Goal: Task Accomplishment & Management: Manage account settings

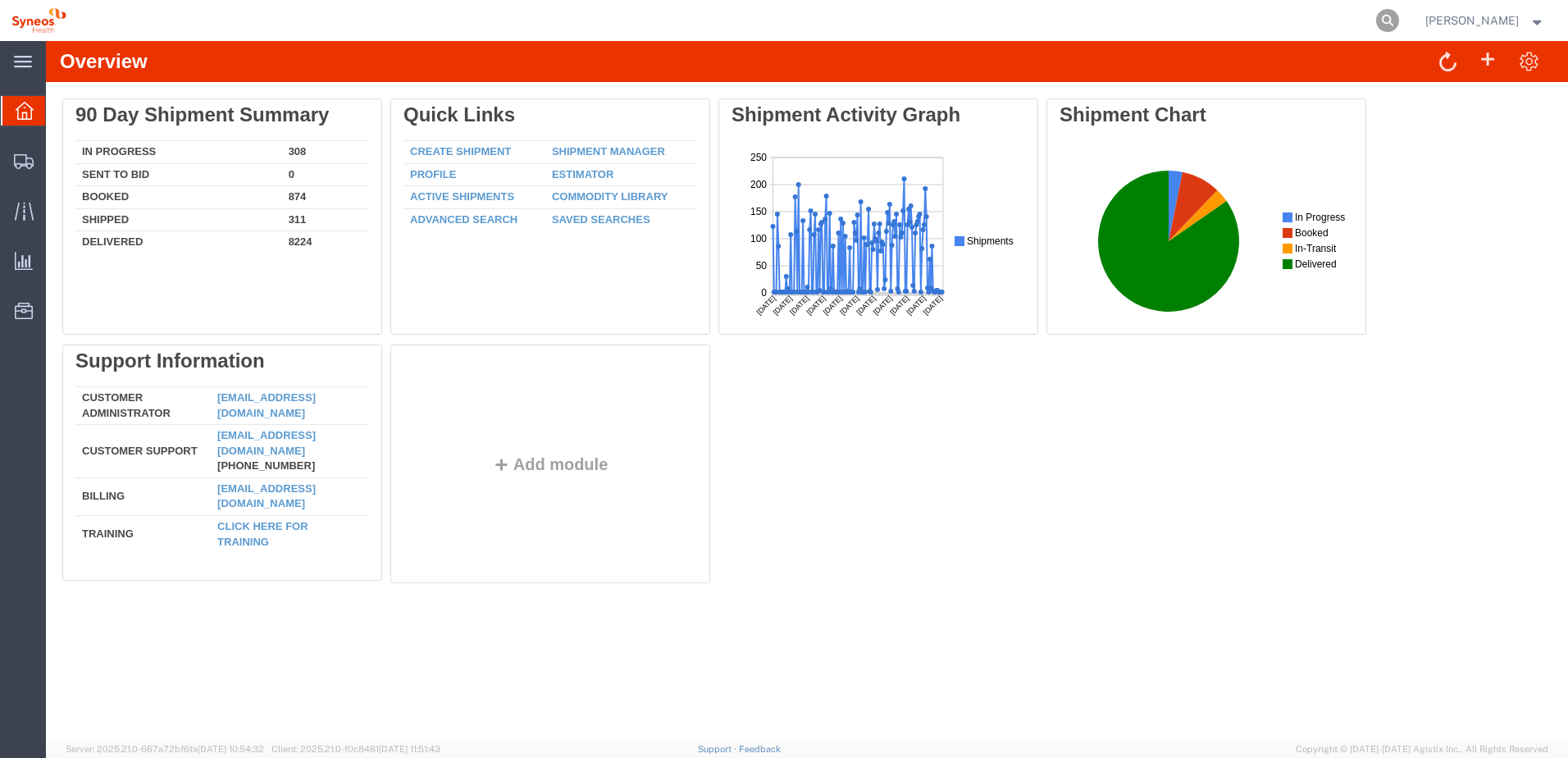
click at [1399, 21] on icon at bounding box center [1388, 21] width 23 height 23
click at [1248, 21] on input "search" at bounding box center [1127, 20] width 499 height 39
paste input "57110575"
type input "57110575"
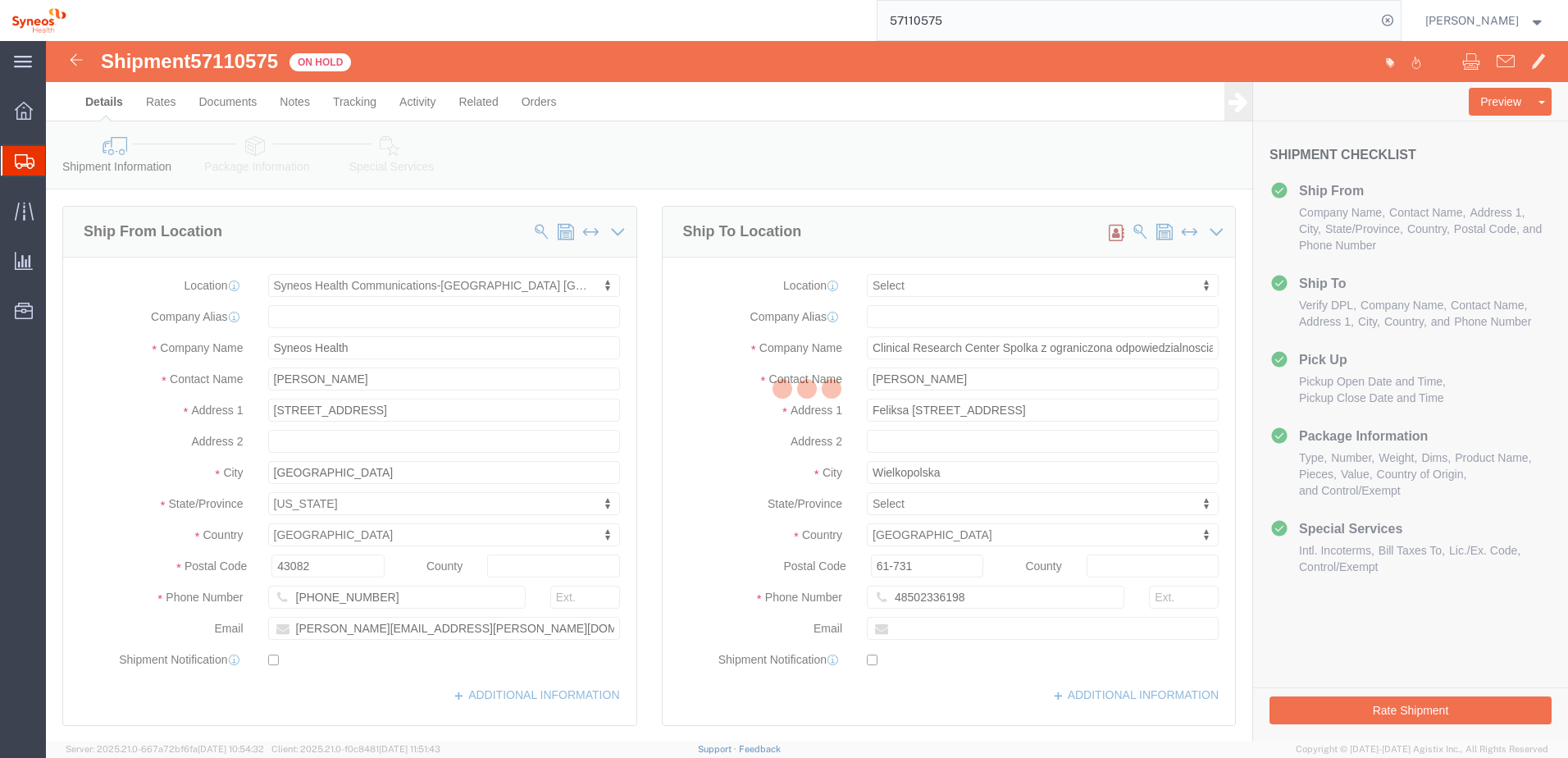
select select "59458"
select select
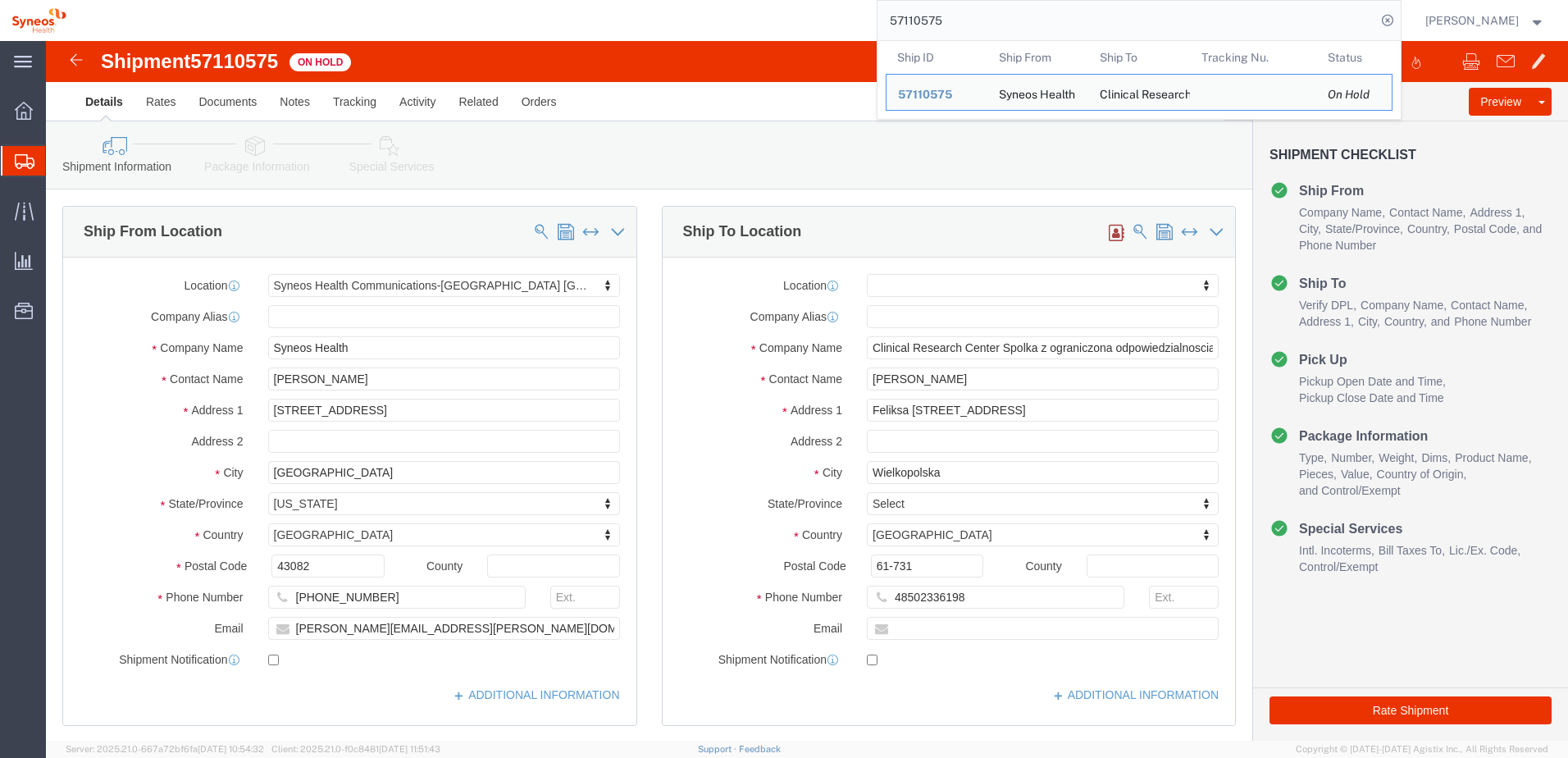
click div "Shipment Information Package Information Special Services"
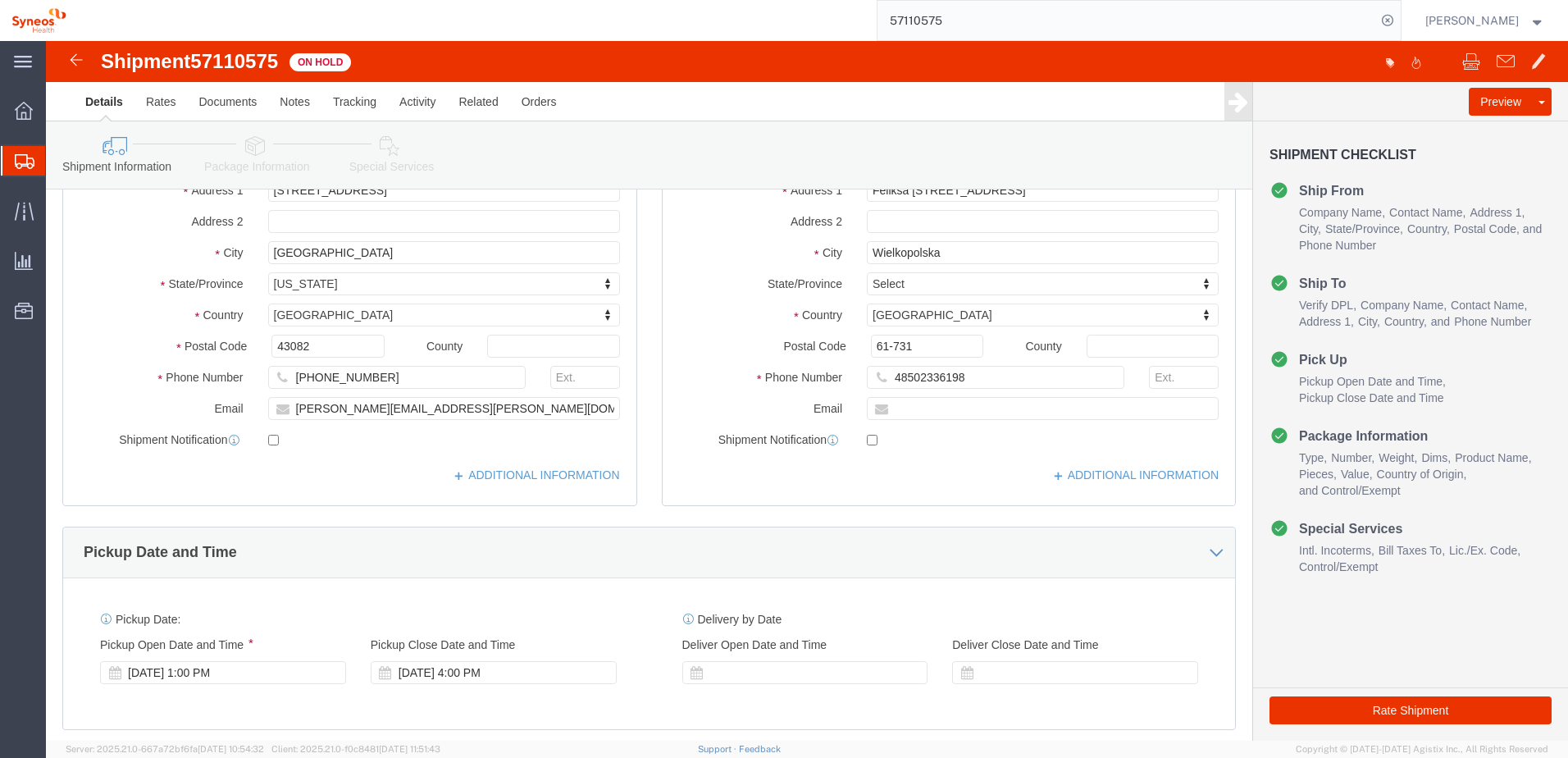
scroll to position [246, 0]
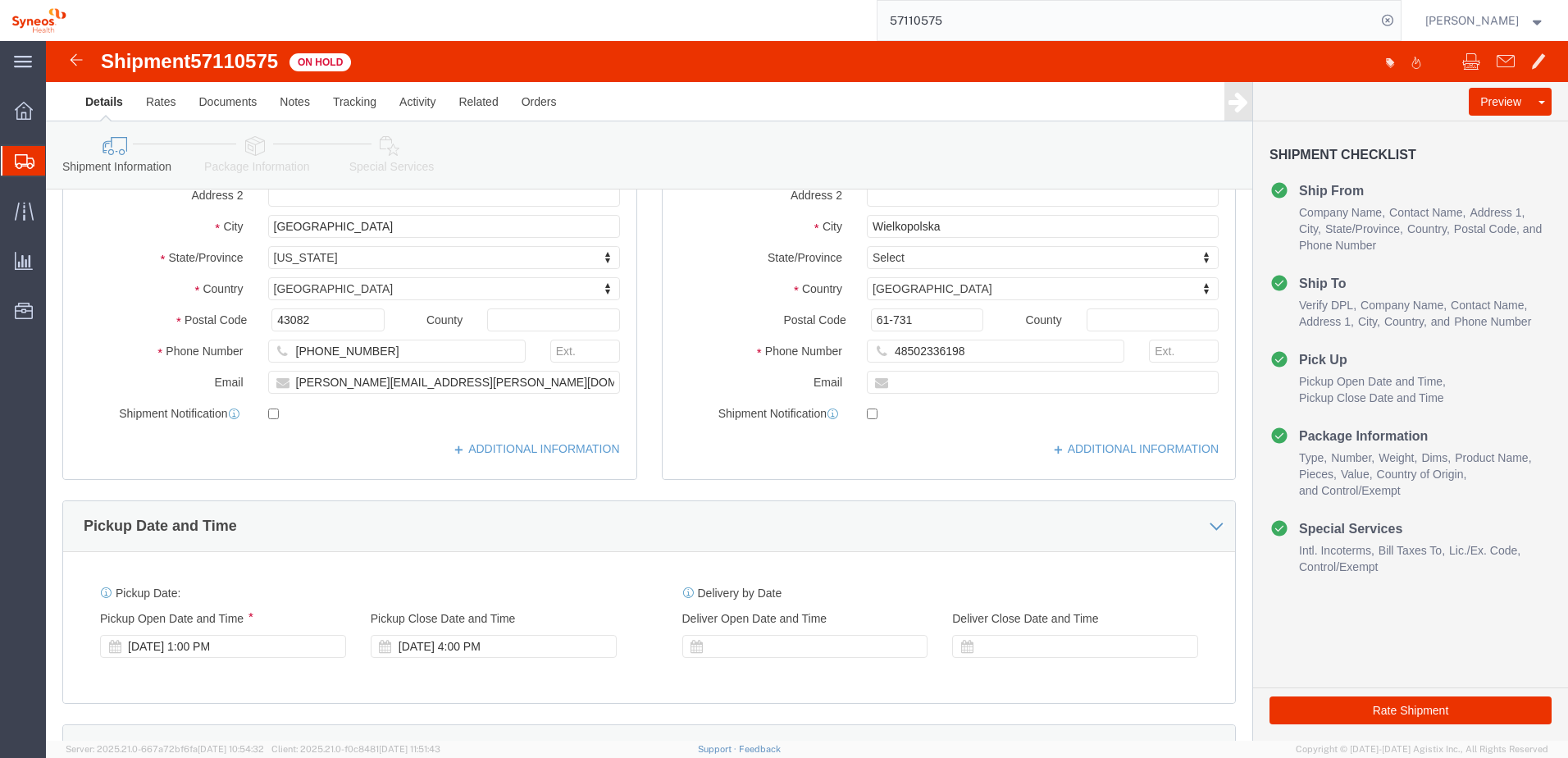
click icon
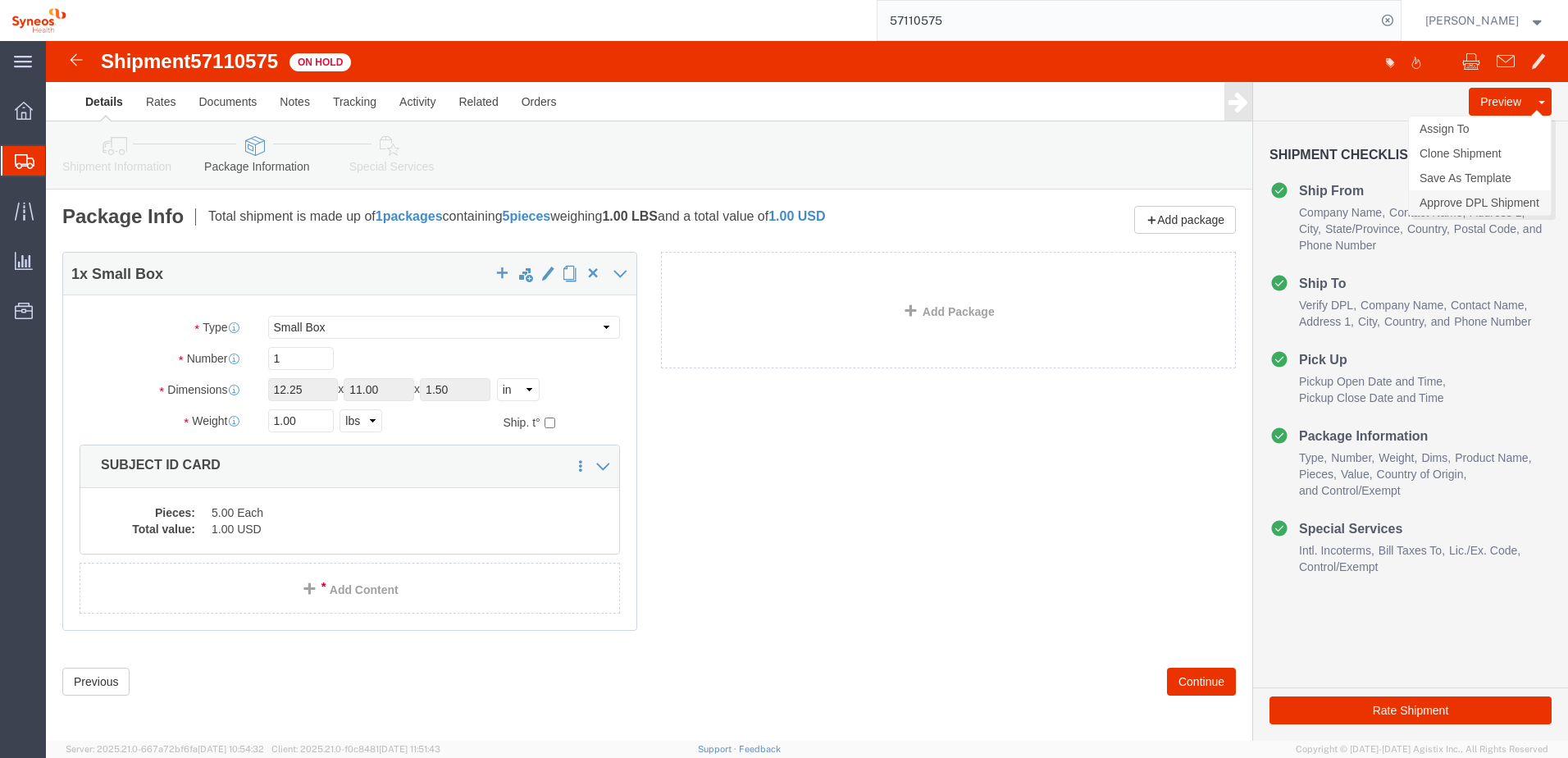
click link "Approve DPL Shipment"
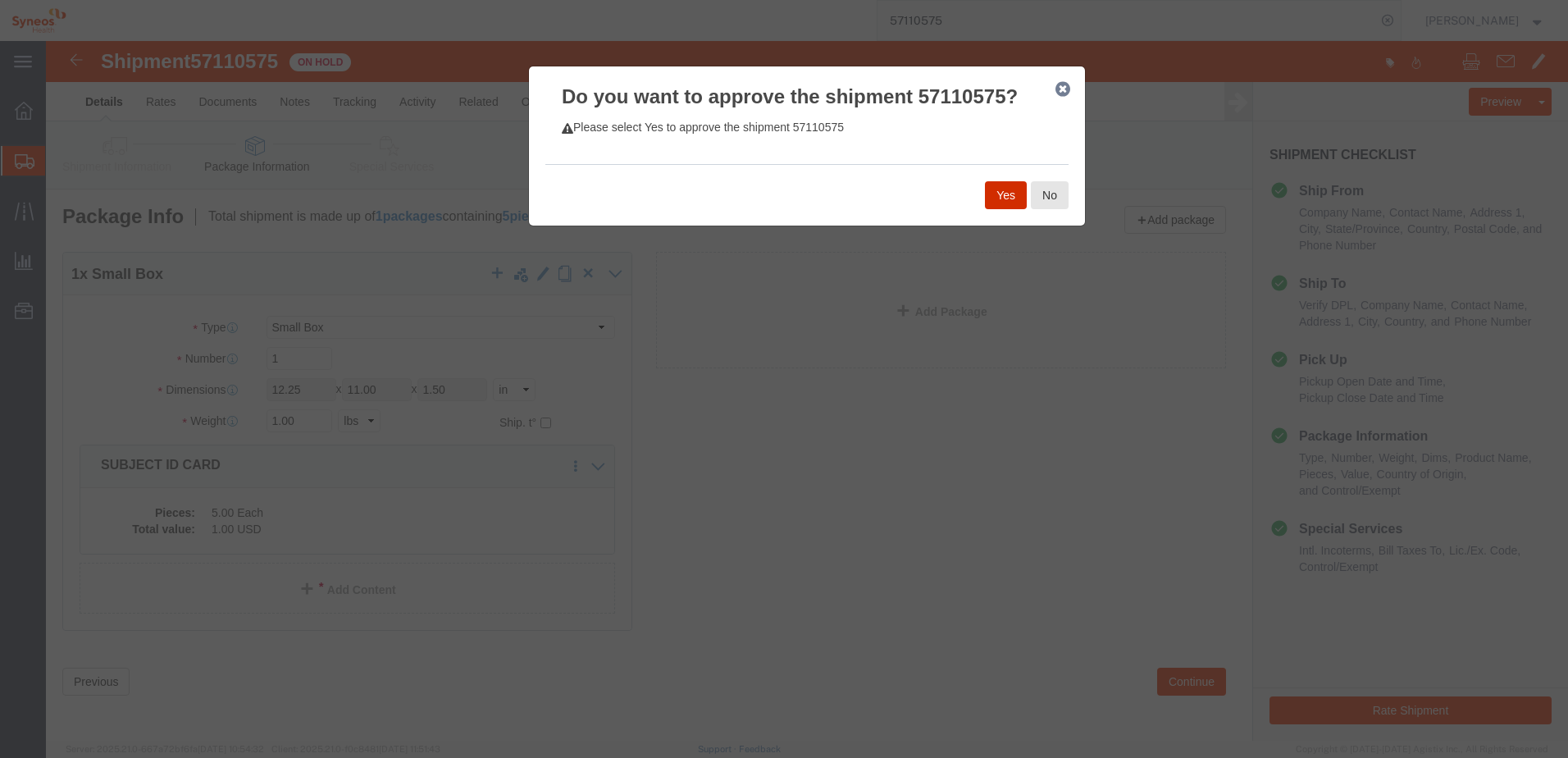
click button "Yes"
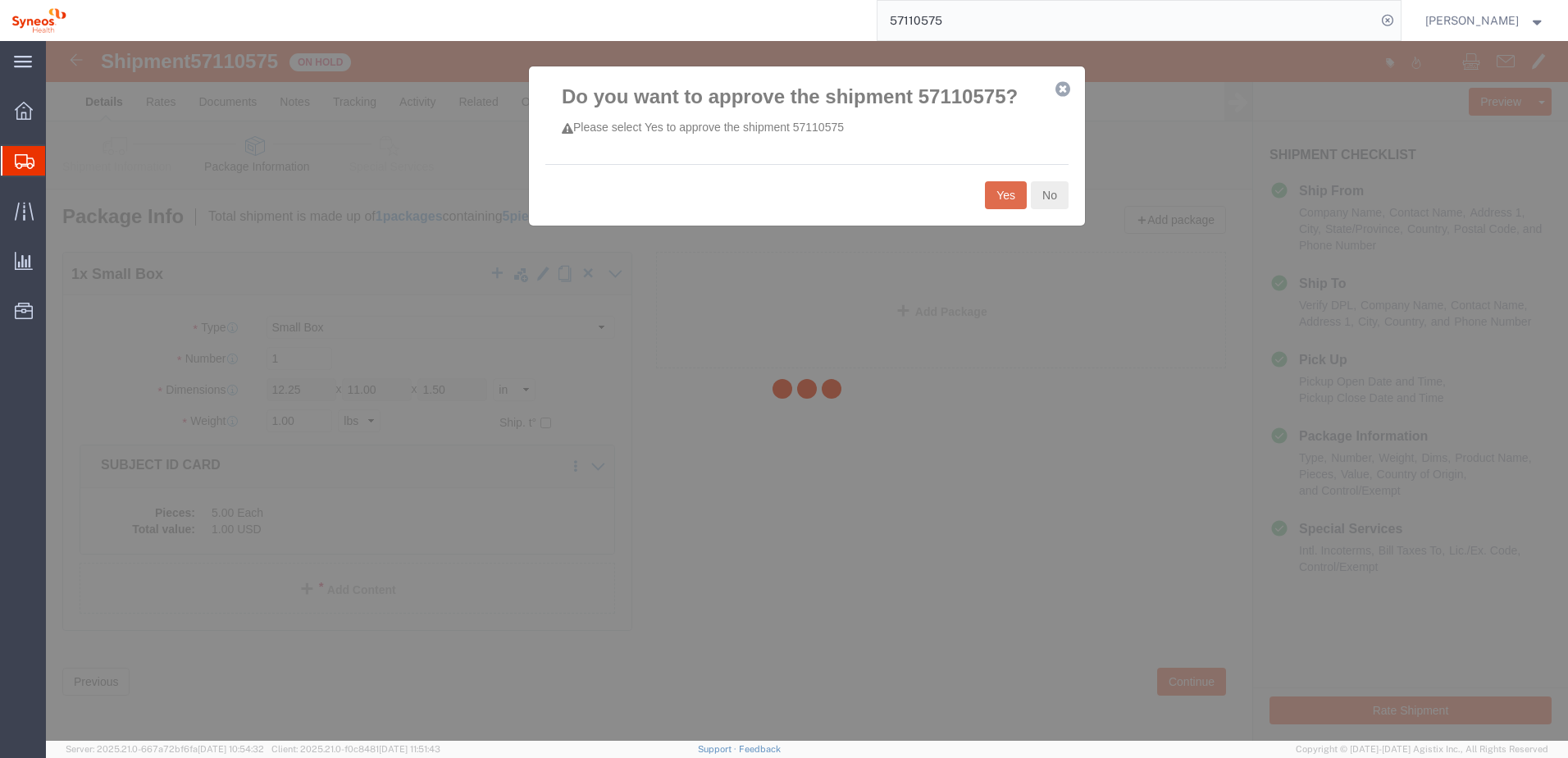
select select "59458"
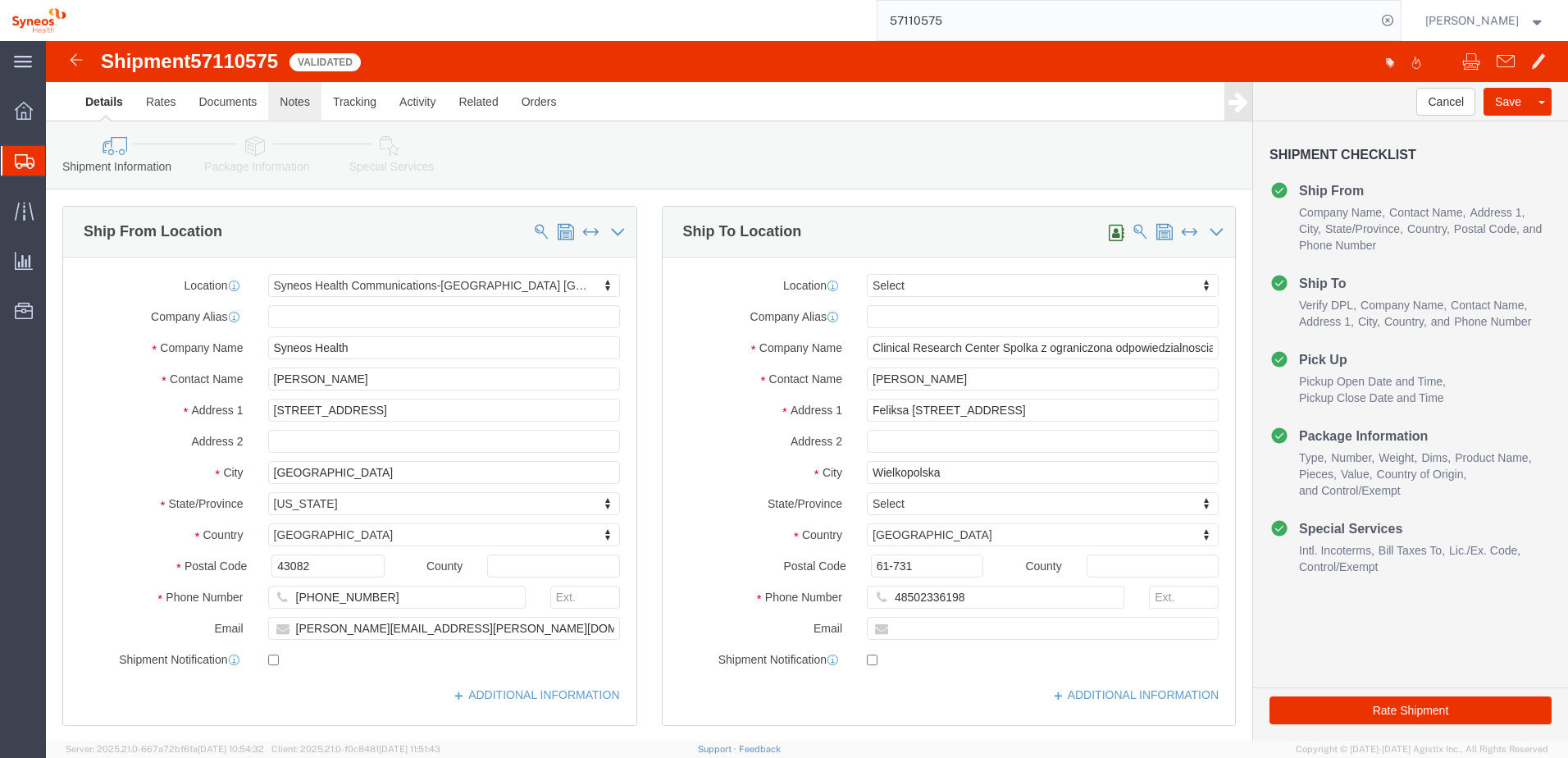
click link "Notes"
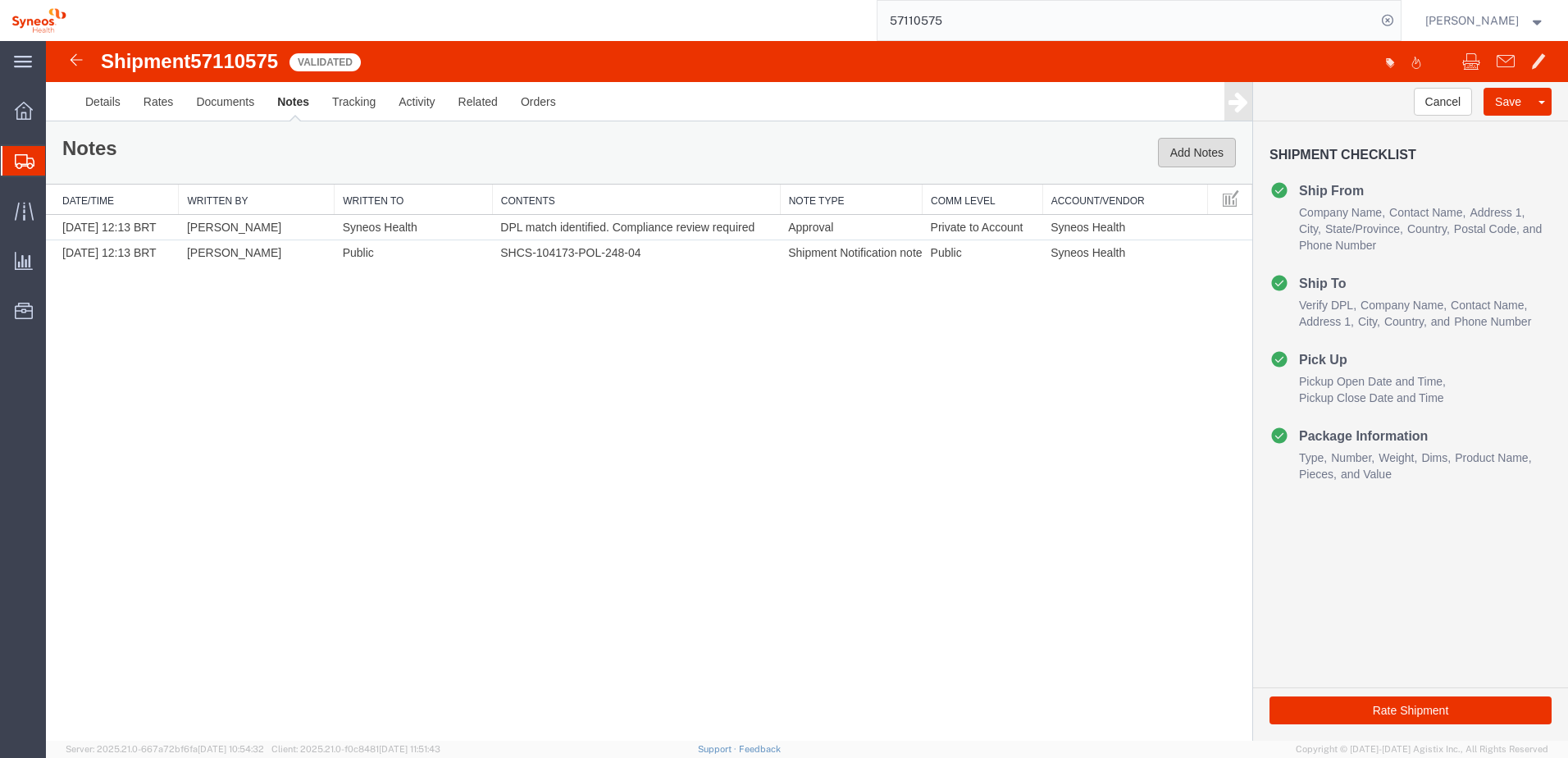
click at [1213, 158] on button "Add Notes" at bounding box center [1197, 152] width 78 height 29
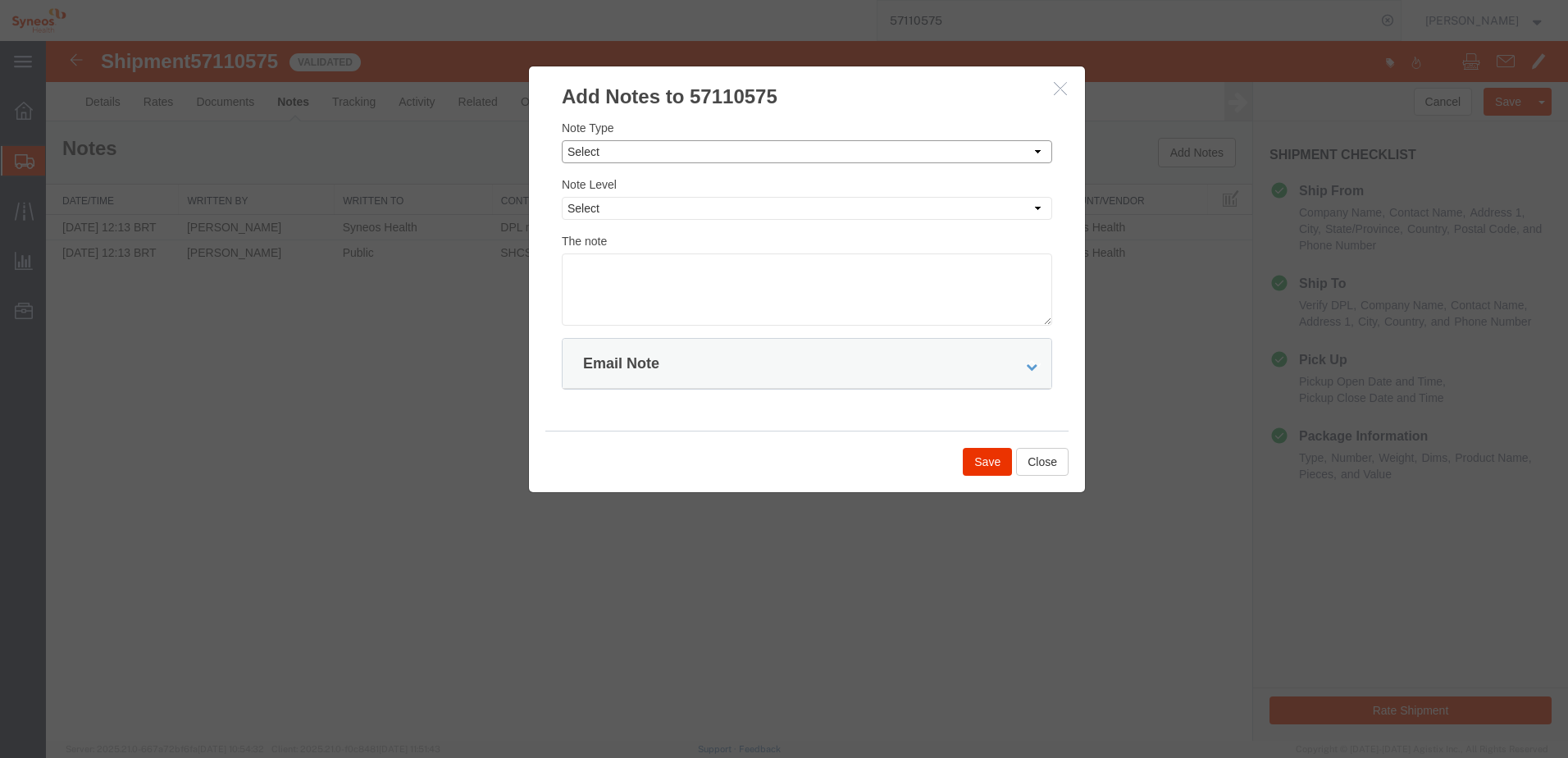
click at [666, 154] on select "Select Approval Bid Notes Carrier Change Notes Claim Notes Content Hazmat Notes…" at bounding box center [807, 152] width 491 height 23
select select "APPROVAL"
click at [562, 140] on select "Select Approval Bid Notes Carrier Change Notes Claim Notes Content Hazmat Notes…" at bounding box center [807, 152] width 491 height 23
click at [641, 187] on div "Note Level Select Private to Account Private to Vendor Public" at bounding box center [807, 197] width 491 height 44
click at [643, 205] on select "Select Private to Account Private to Vendor Public" at bounding box center [807, 209] width 491 height 23
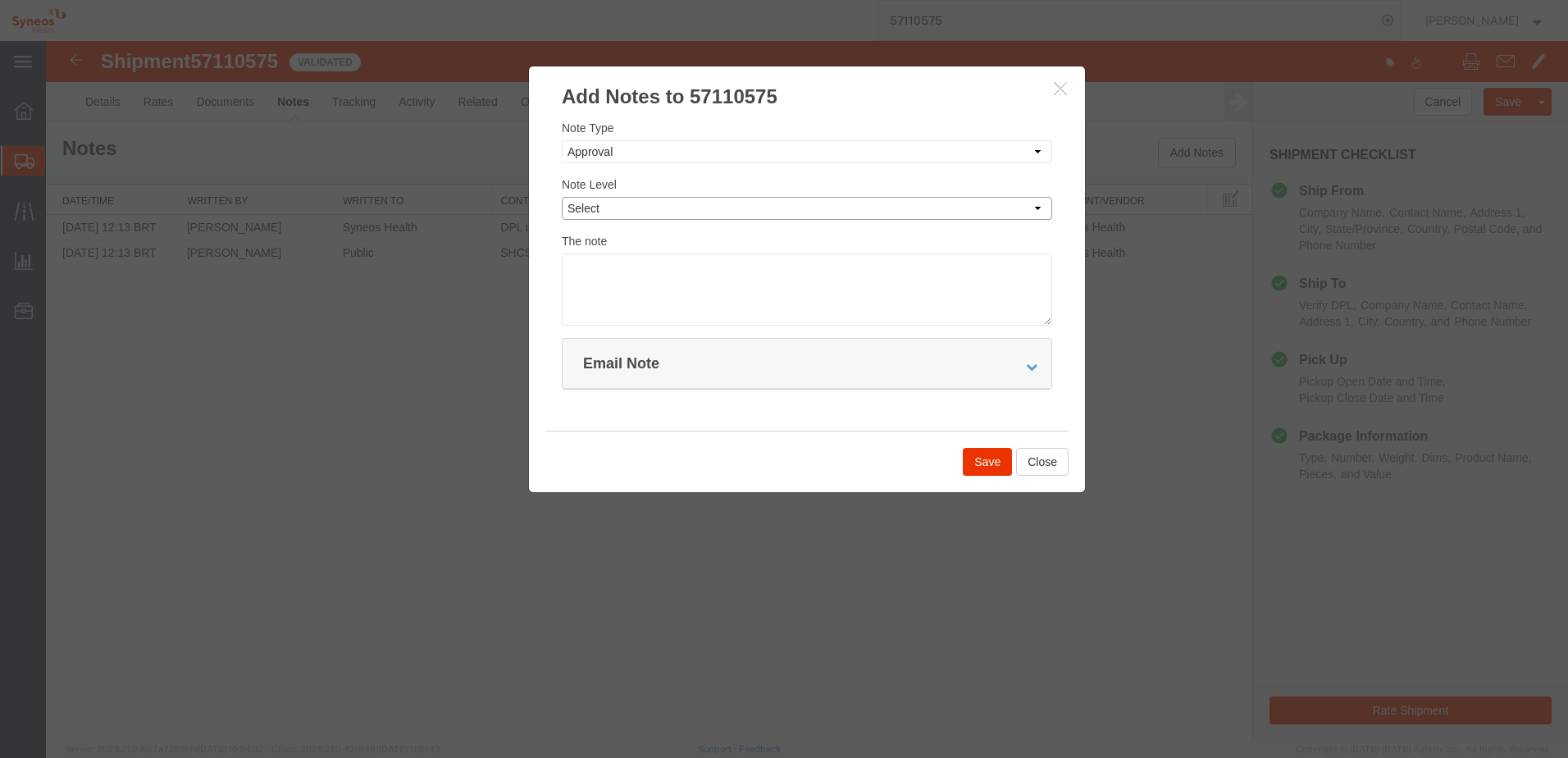
select select "PRIVATE_TO_ACCOUNT"
click at [562, 197] on select "Select Private to Account Private to Vendor Public" at bounding box center [807, 209] width 491 height 23
click at [652, 286] on textarea at bounding box center [807, 290] width 491 height 72
type textarea "Hello Agistix user. Your shipment 57110575 is DPL approved."
drag, startPoint x: 764, startPoint y: 366, endPoint x: 768, endPoint y: 387, distance: 21.4
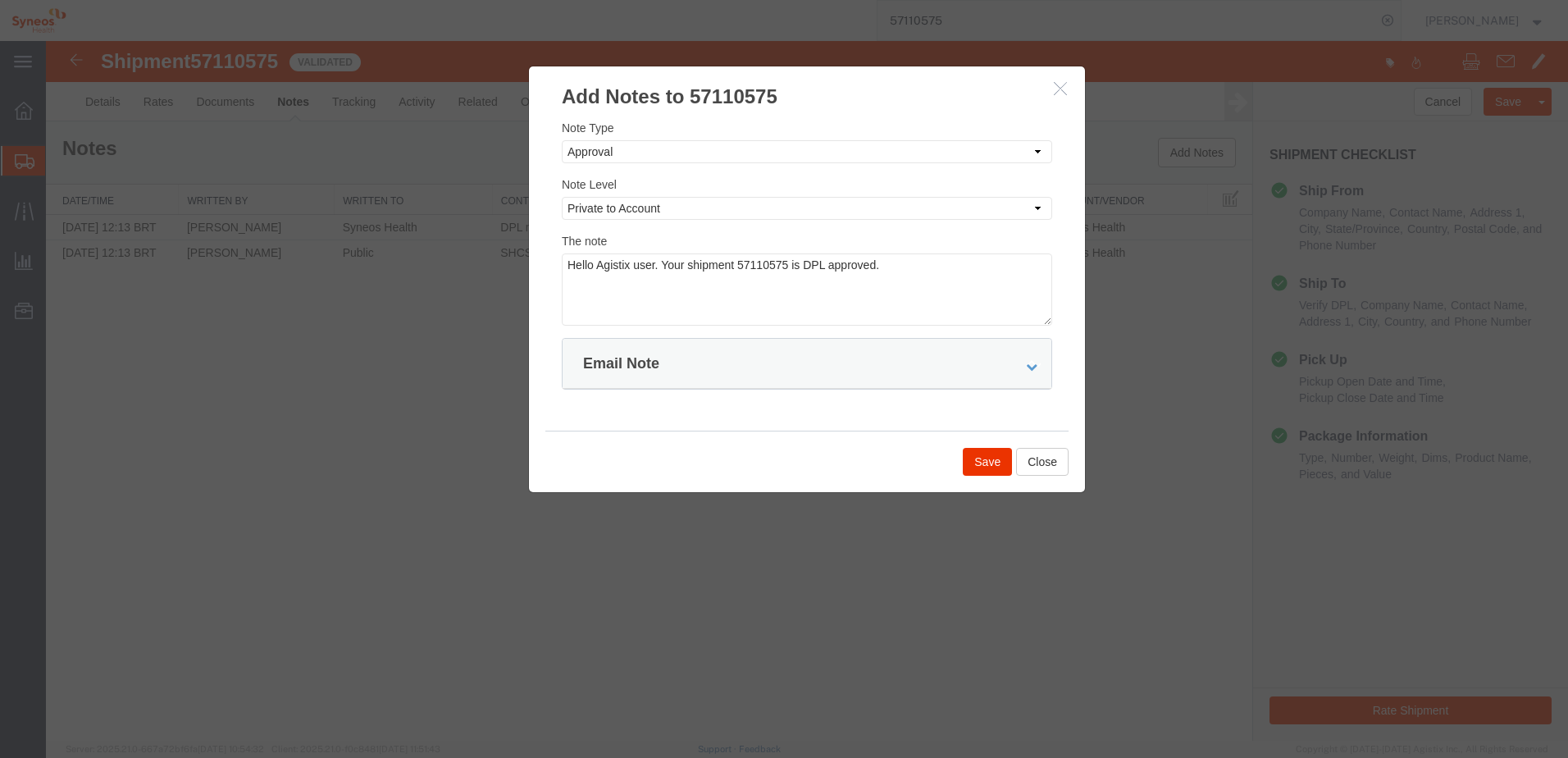
click at [765, 373] on div "Email Note" at bounding box center [807, 364] width 489 height 50
click at [1038, 370] on link at bounding box center [1033, 364] width 15 height 13
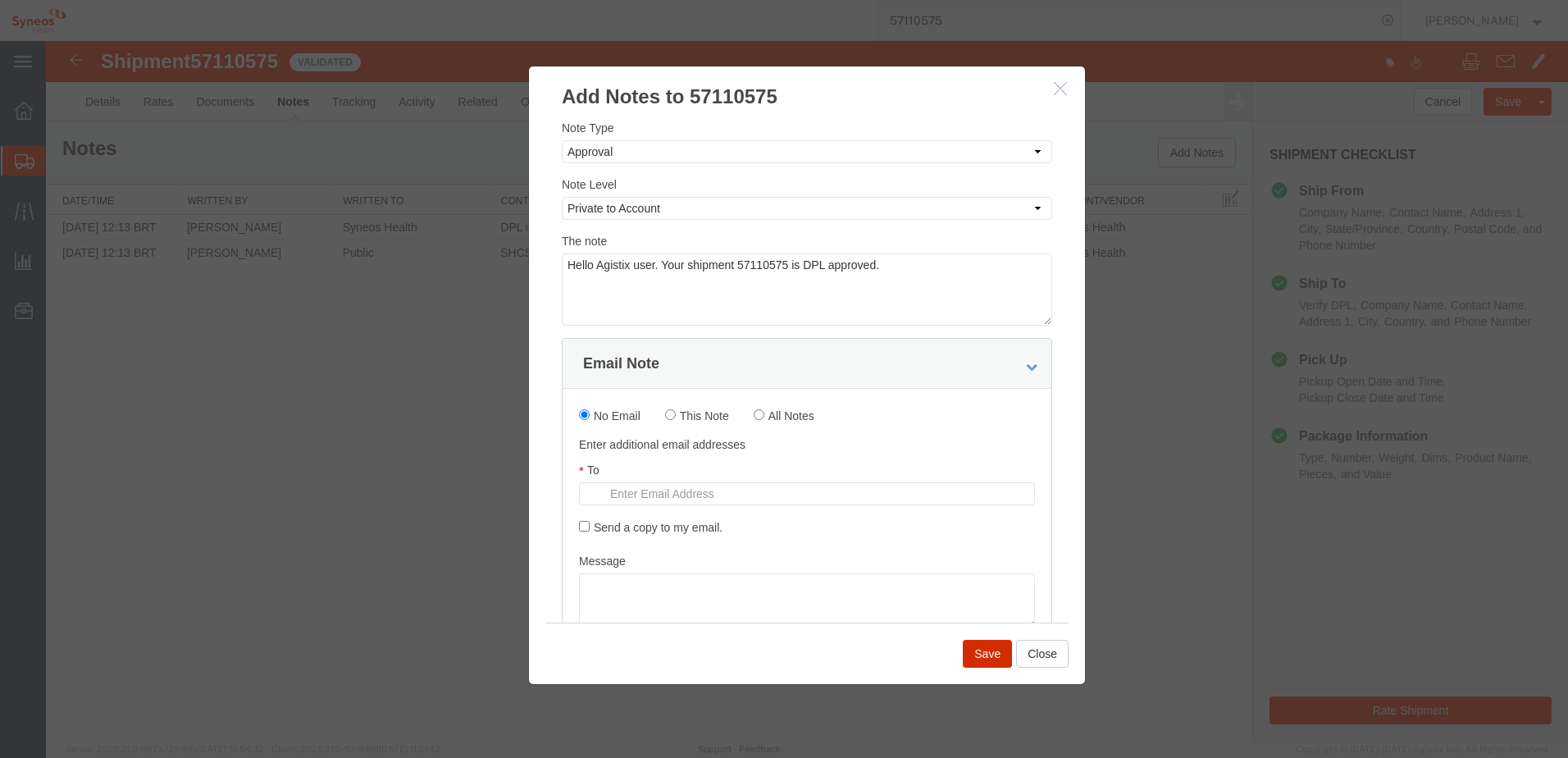
click at [982, 657] on button "Save" at bounding box center [987, 654] width 49 height 28
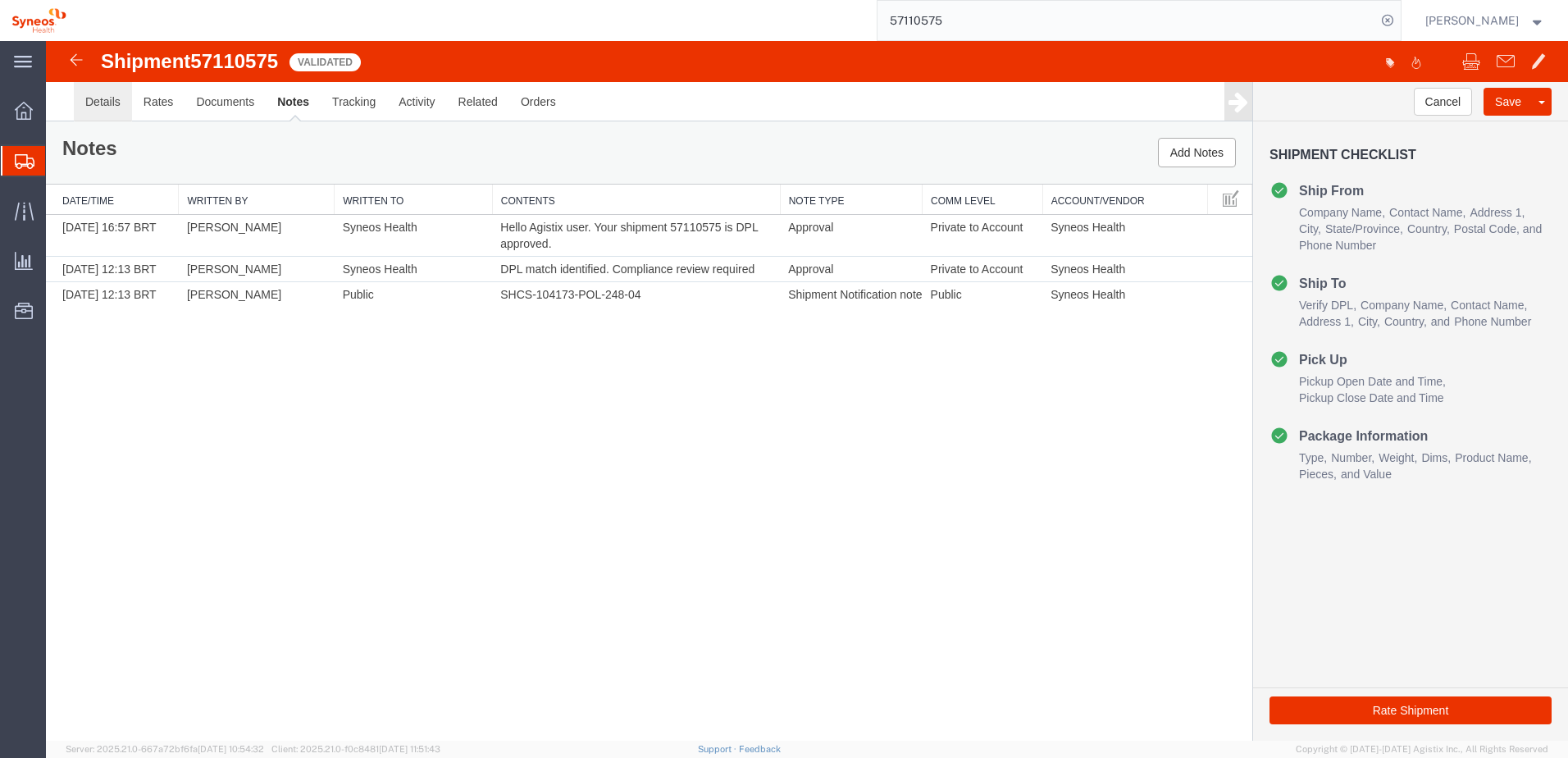
click at [103, 106] on link "Details" at bounding box center [103, 101] width 58 height 39
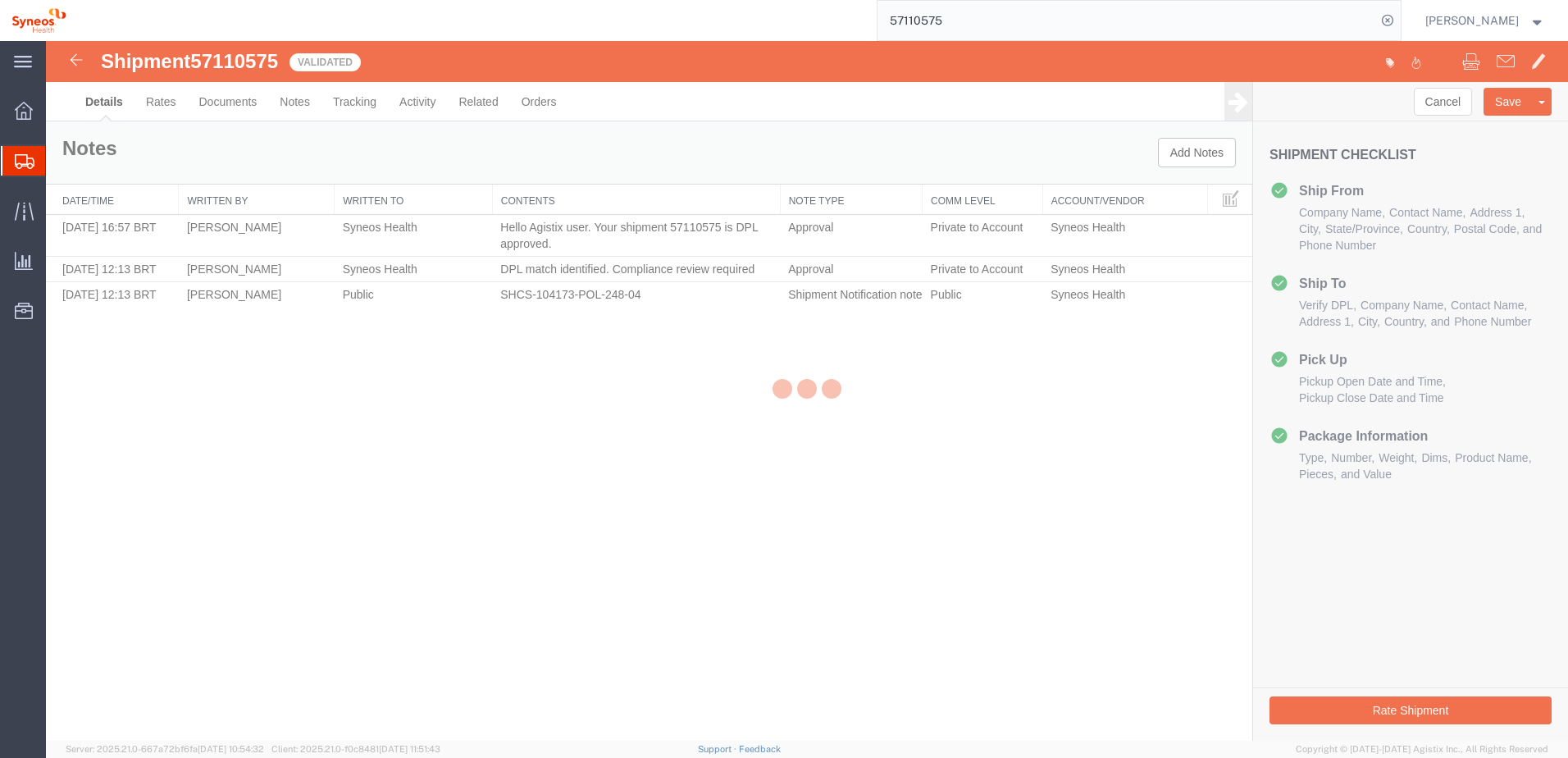
select select "59458"
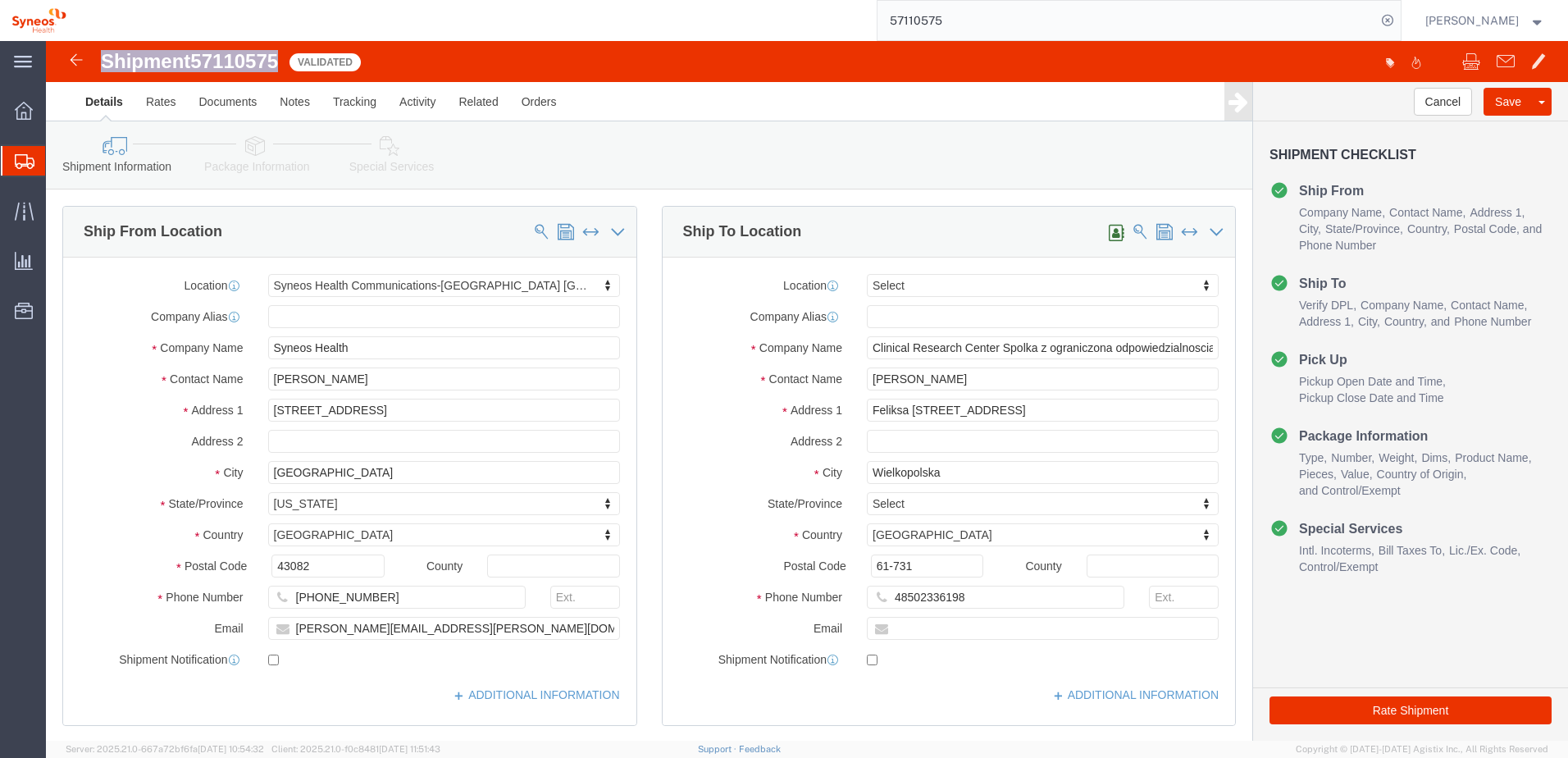
drag, startPoint x: 236, startPoint y: 17, endPoint x: 59, endPoint y: 26, distance: 177.2
click h1 "Shipment 57110575"
copy h1 "Shipment 57110575"
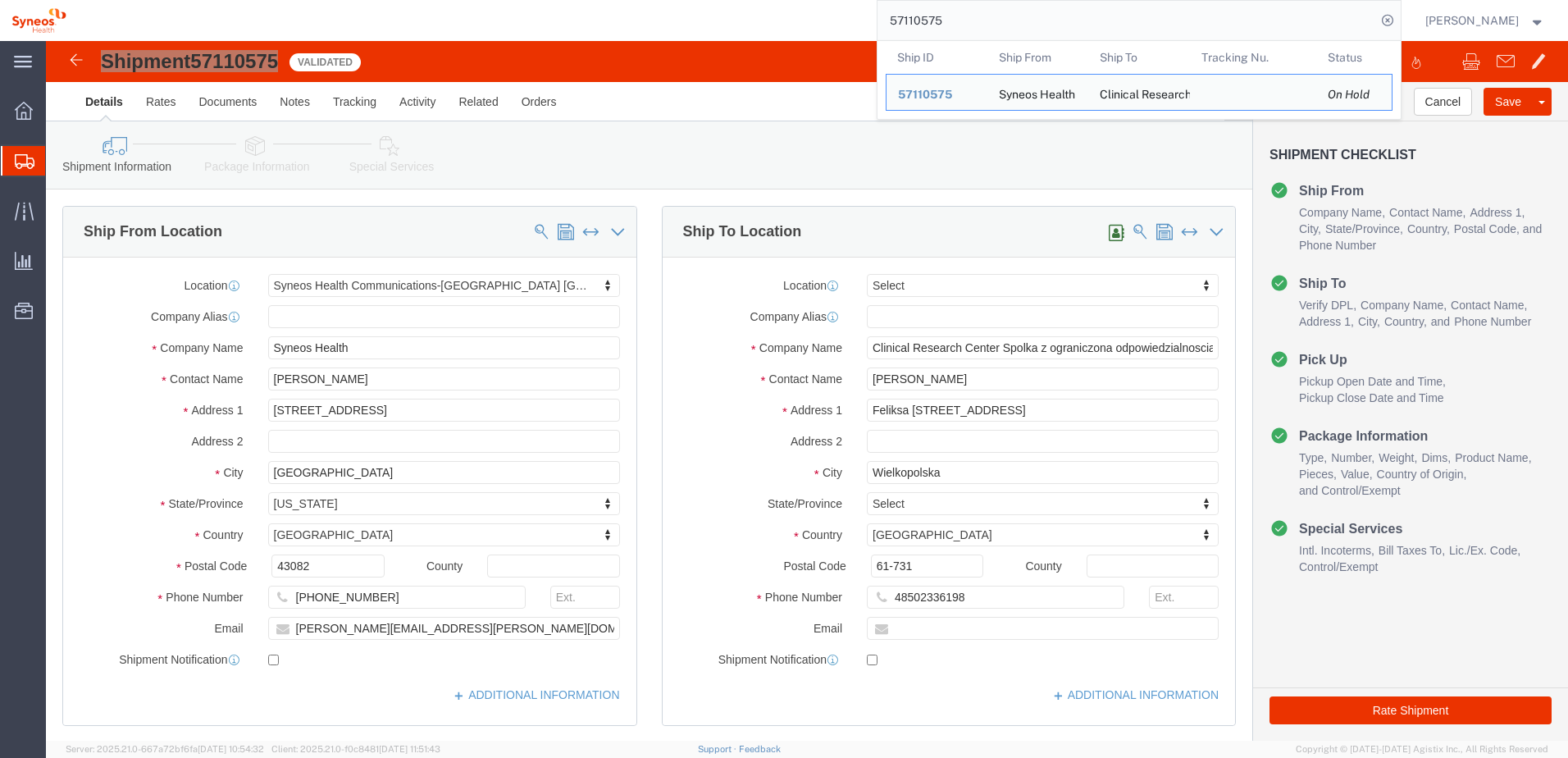
drag, startPoint x: 979, startPoint y: 18, endPoint x: 706, endPoint y: -16, distance: 275.1
click at [706, 0] on html "main_menu Created with Sketch. Collapse Menu Overview Shipments Shipment Manage…" at bounding box center [784, 379] width 1568 height 758
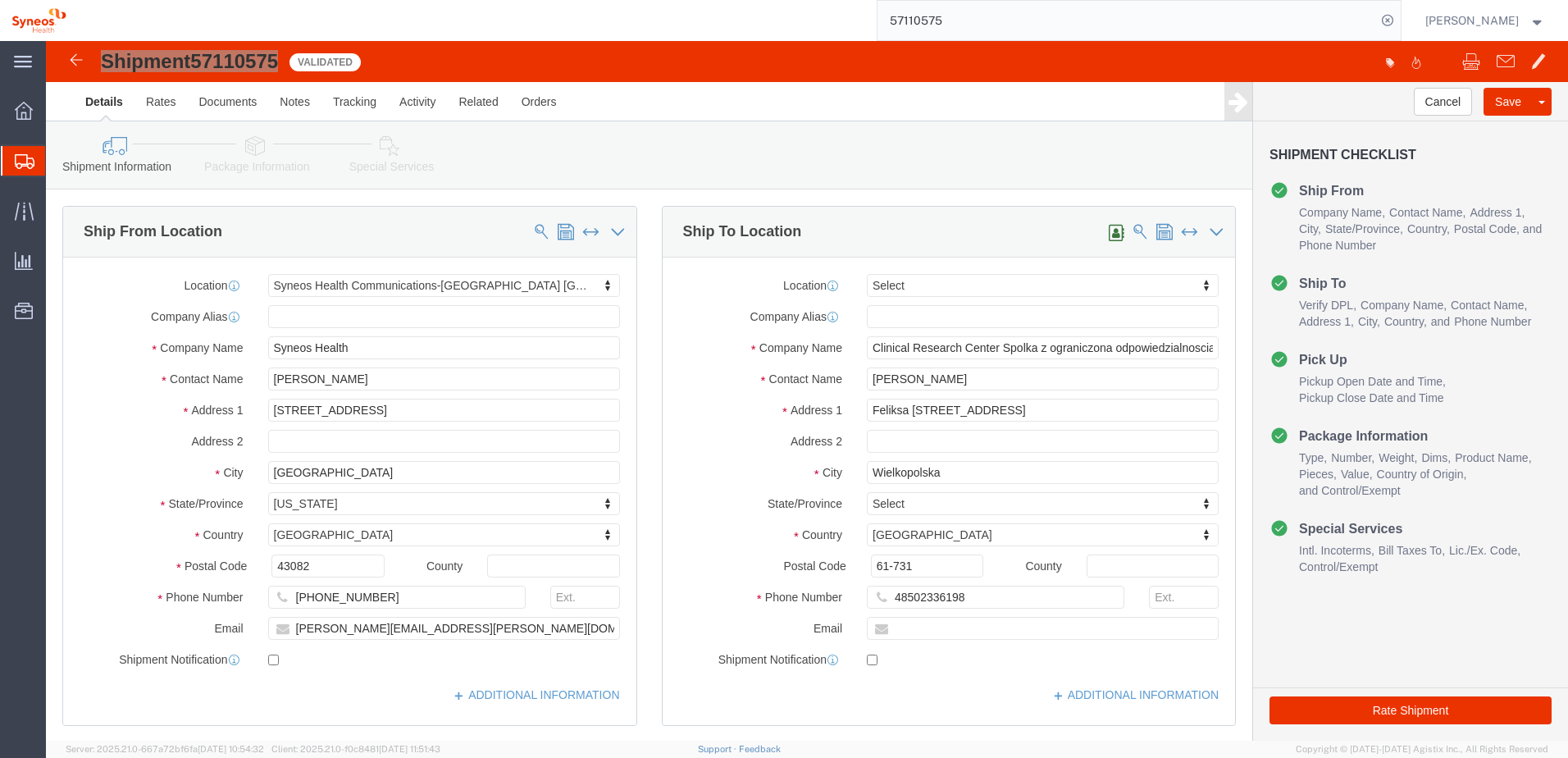
paste input "87"
type input "57110587"
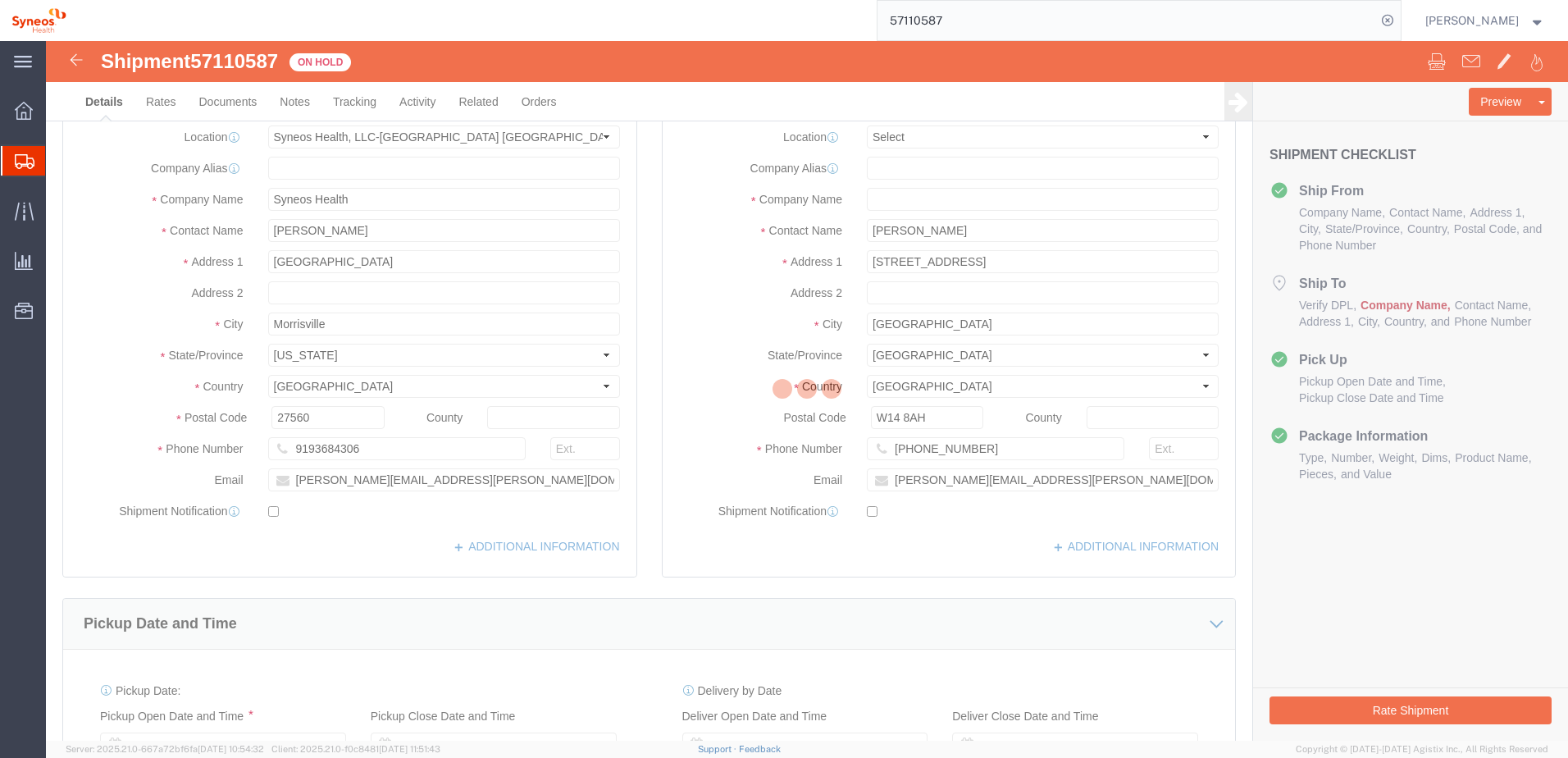
select select "59451"
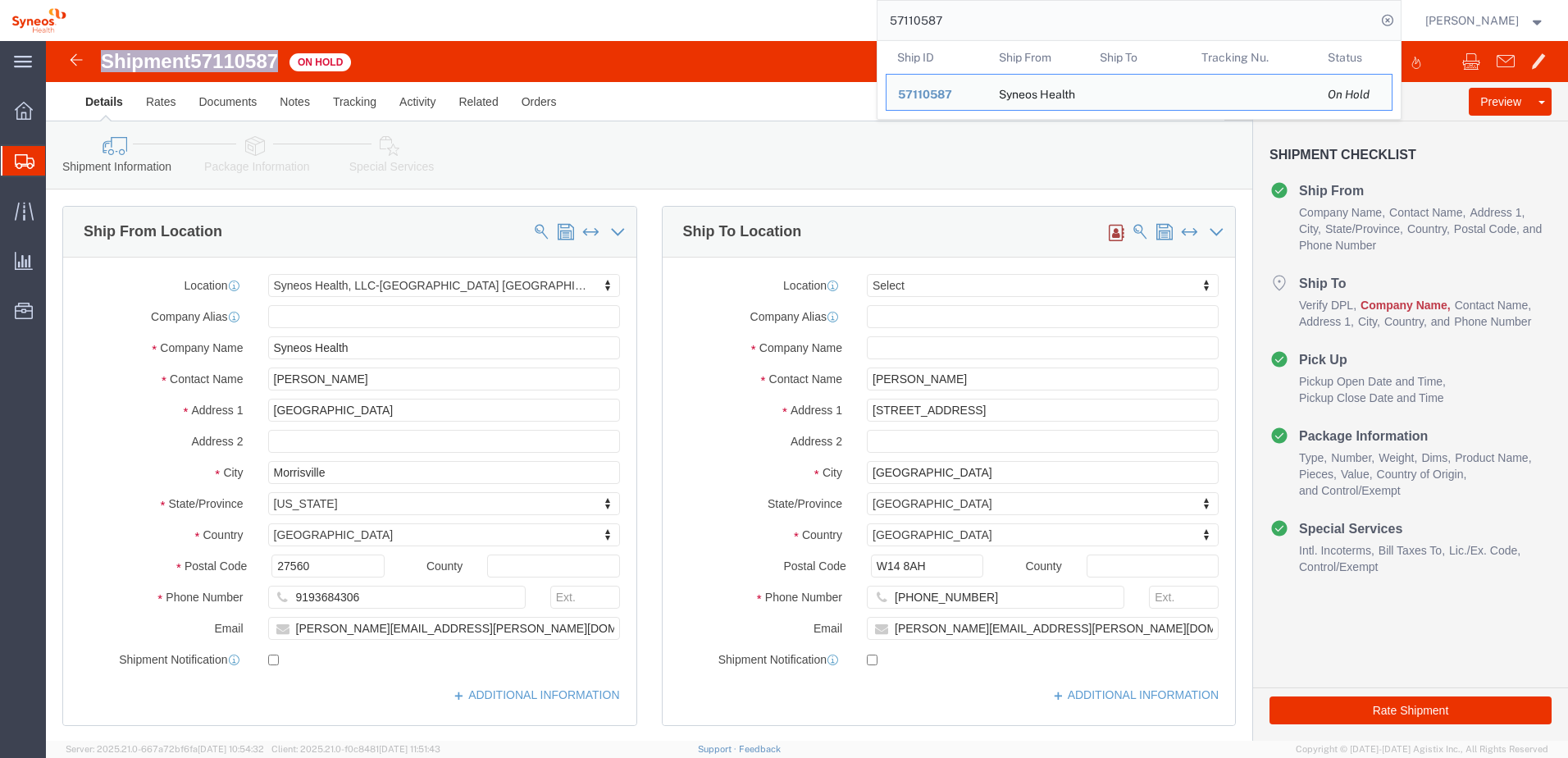
drag, startPoint x: 56, startPoint y: 18, endPoint x: 231, endPoint y: 25, distance: 175.1
click h1 "Shipment 57110587"
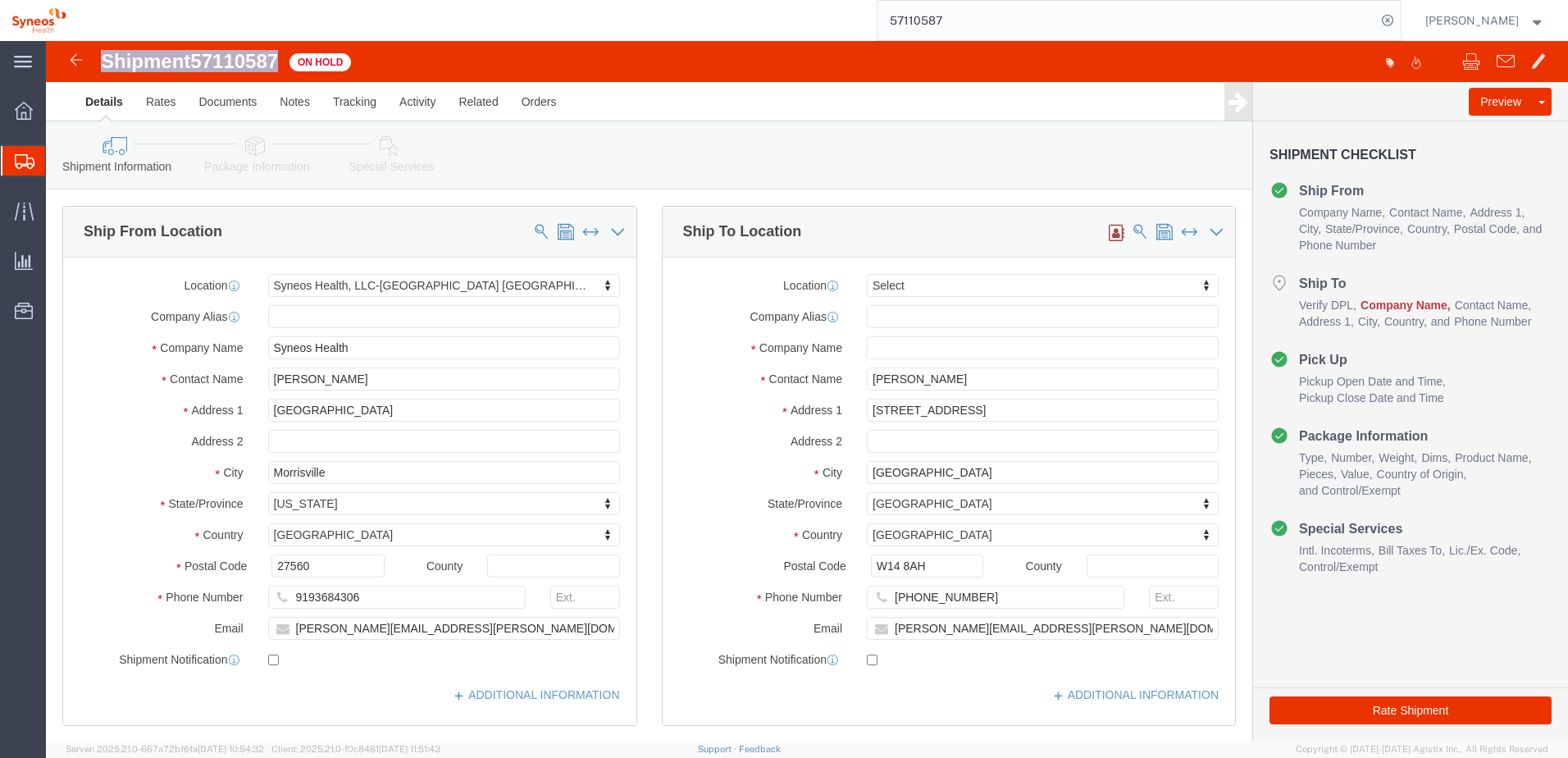
copy h1 "Shipment 57110587"
click div "Shipment Information Package Information Special Services"
drag, startPoint x: 918, startPoint y: 371, endPoint x: 799, endPoint y: 360, distance: 119.5
click div "Address [STREET_ADDRESS]"
drag, startPoint x: 876, startPoint y: 436, endPoint x: 759, endPoint y: 425, distance: 117.5
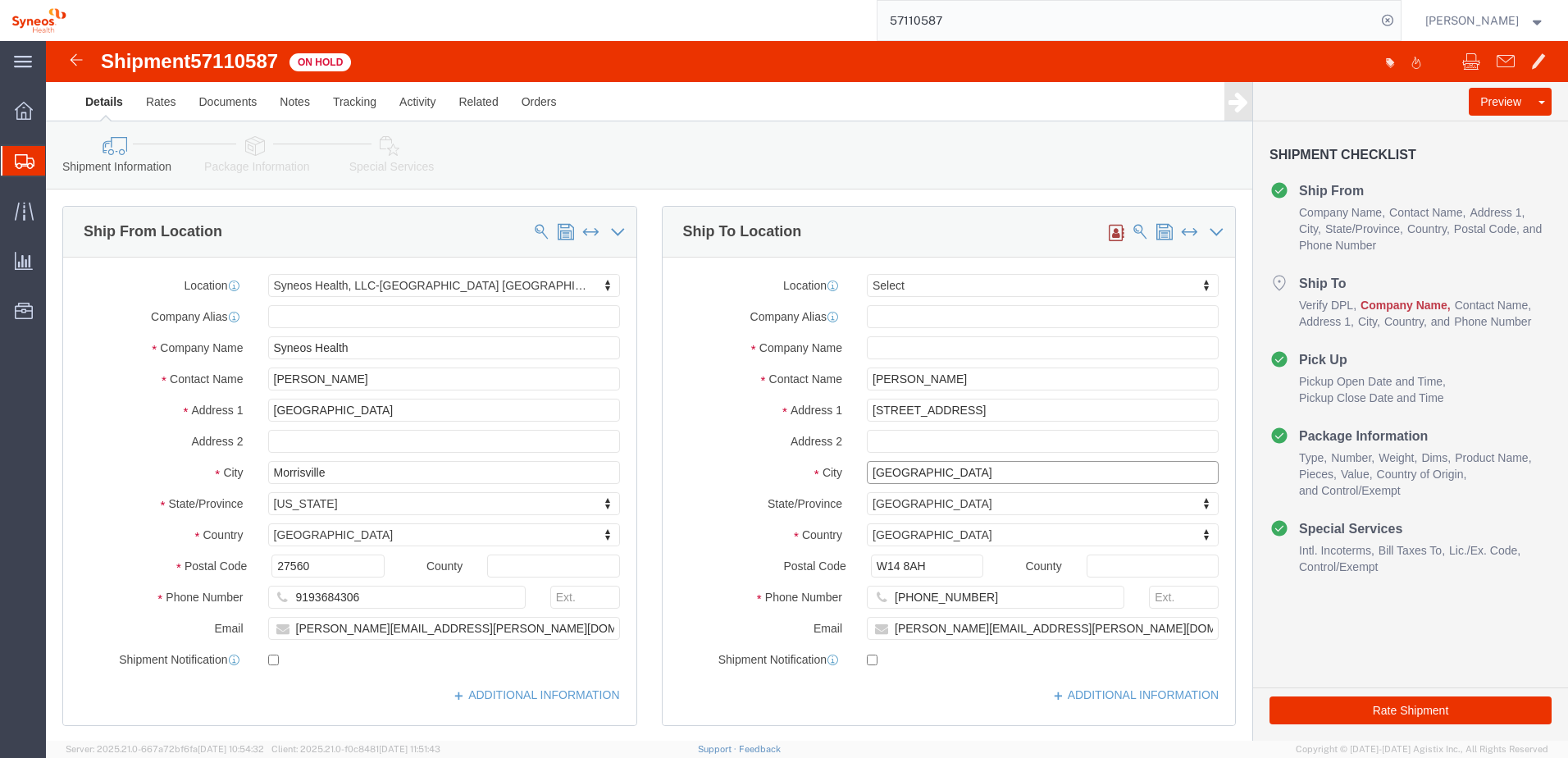
click div "City [GEOGRAPHIC_DATA]"
click icon
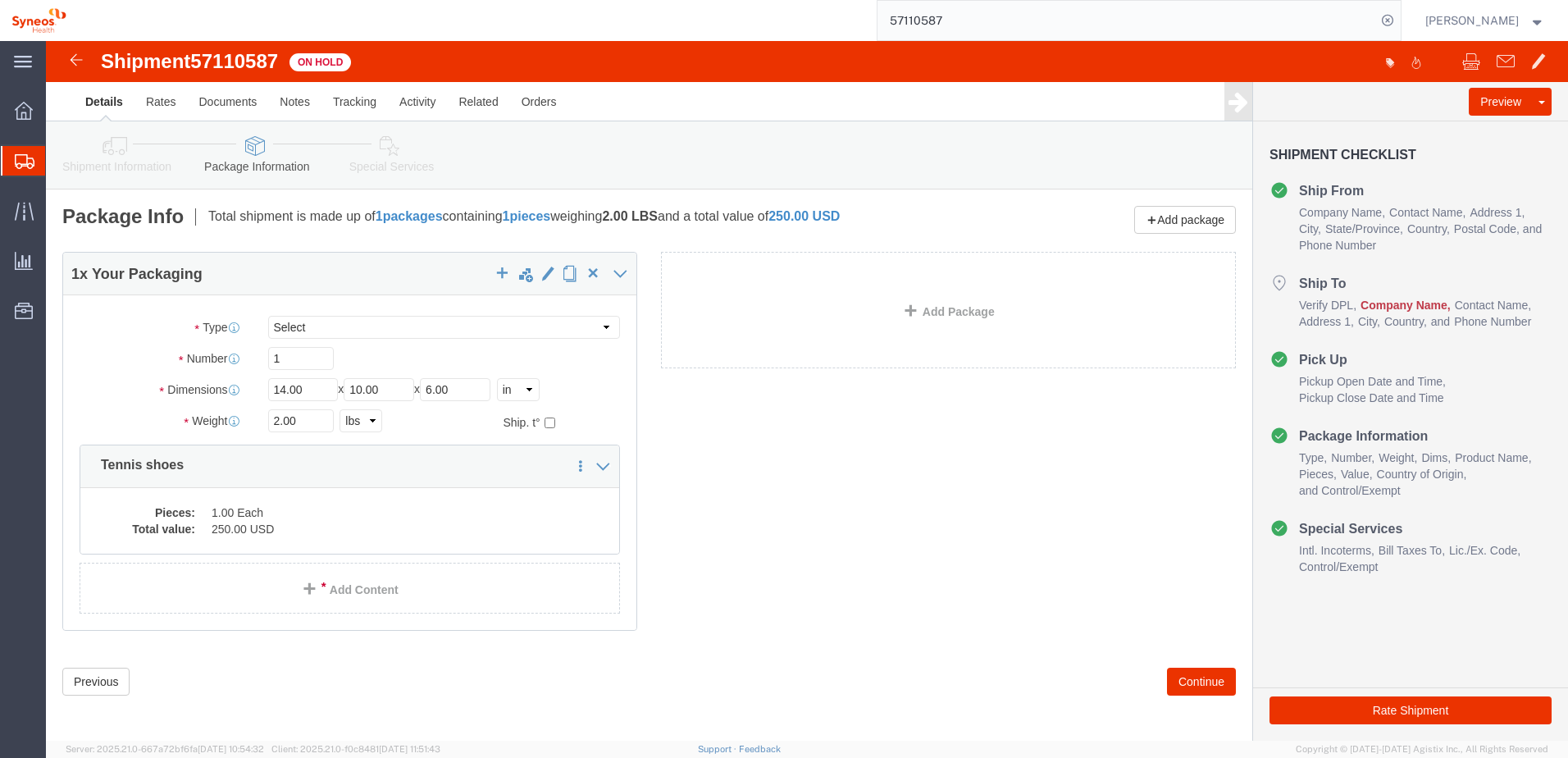
click link "Shipment Information"
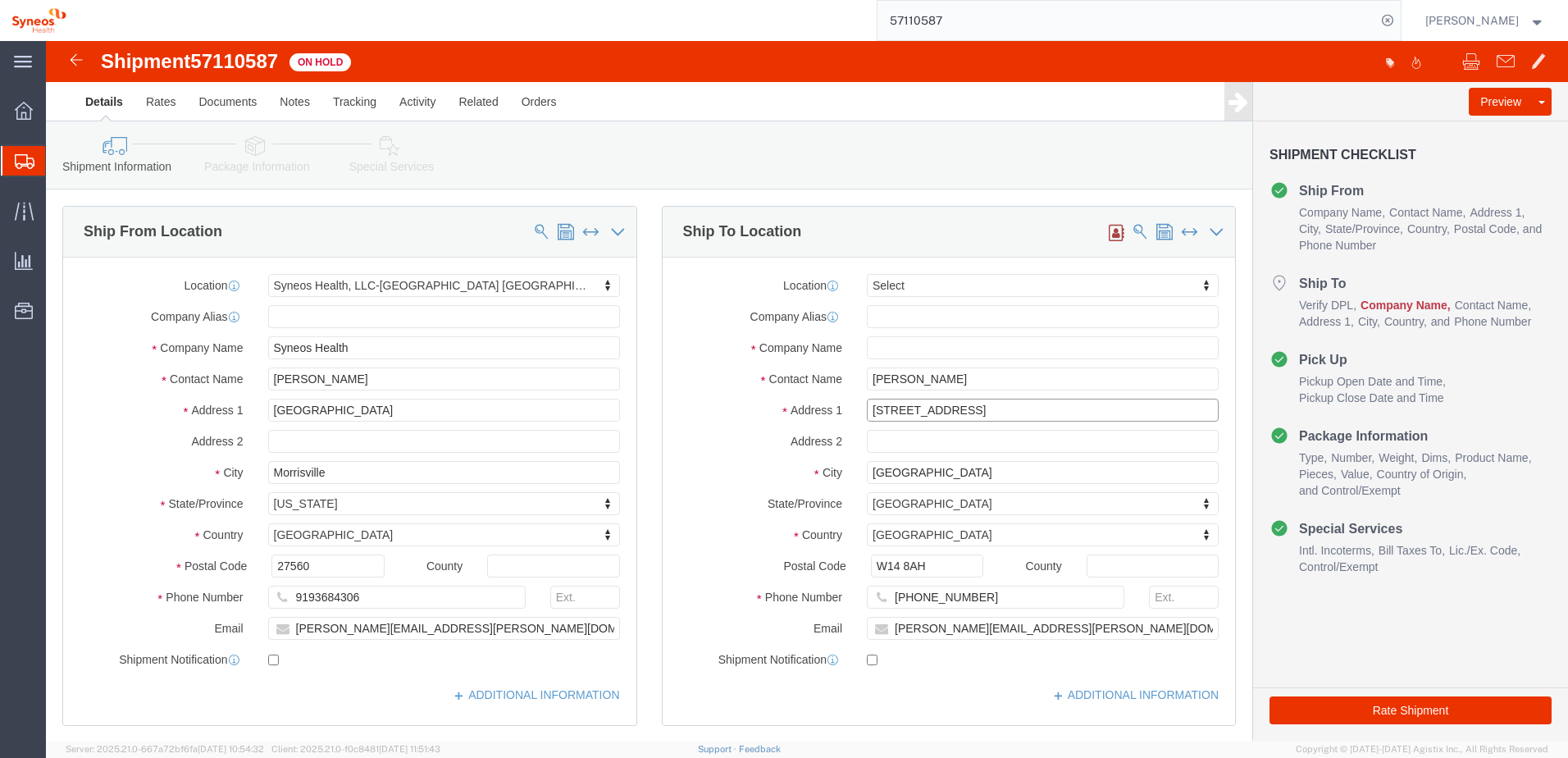
drag, startPoint x: 914, startPoint y: 366, endPoint x: 741, endPoint y: 356, distance: 173.3
click div "Location Select Select My Profile Location [PERSON_NAME] LLC-[GEOGRAPHIC_DATA] …"
click label "Country"
click input "text"
drag, startPoint x: 922, startPoint y: 372, endPoint x: 759, endPoint y: 366, distance: 163.1
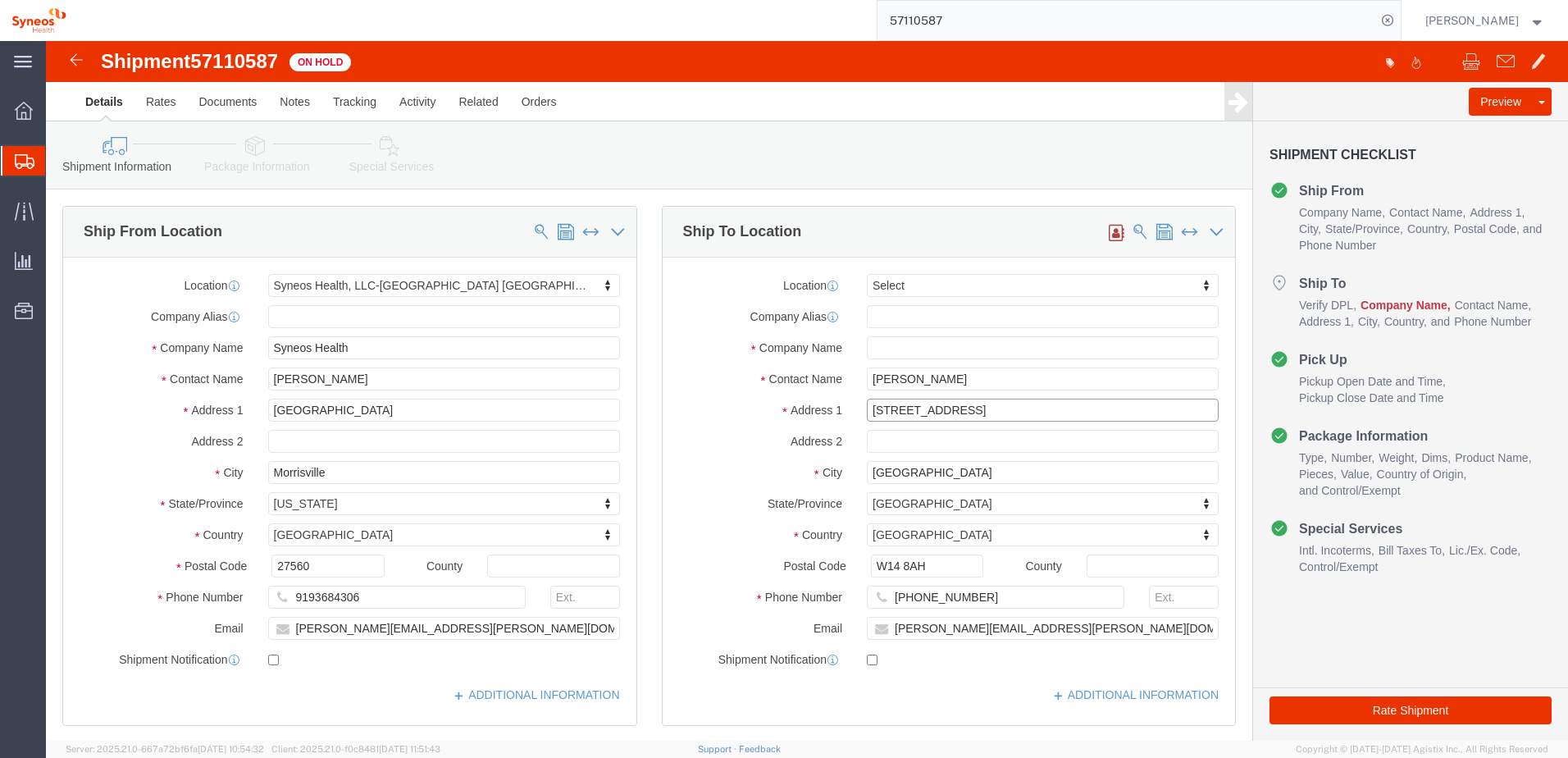
click div "Address [STREET_ADDRESS]"
click at [967, 26] on input "57110587" at bounding box center [1127, 20] width 499 height 39
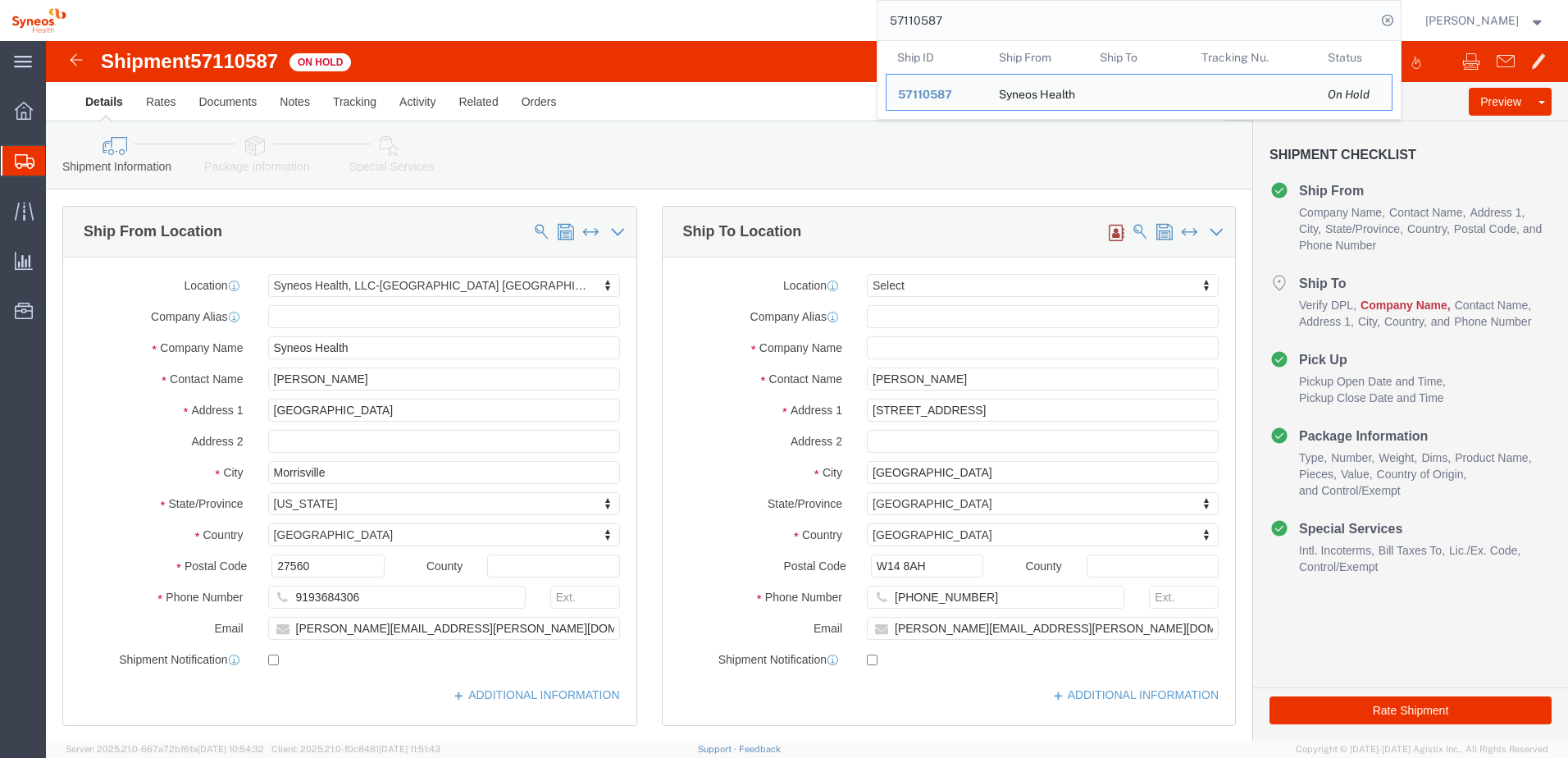
drag, startPoint x: 983, startPoint y: 22, endPoint x: 808, endPoint y: 22, distance: 175.0
click at [808, 22] on div "57110587 Ship ID Ship From Ship To Tracking Nu. Status Ship ID 57110587 Ship Fr…" at bounding box center [739, 20] width 1323 height 41
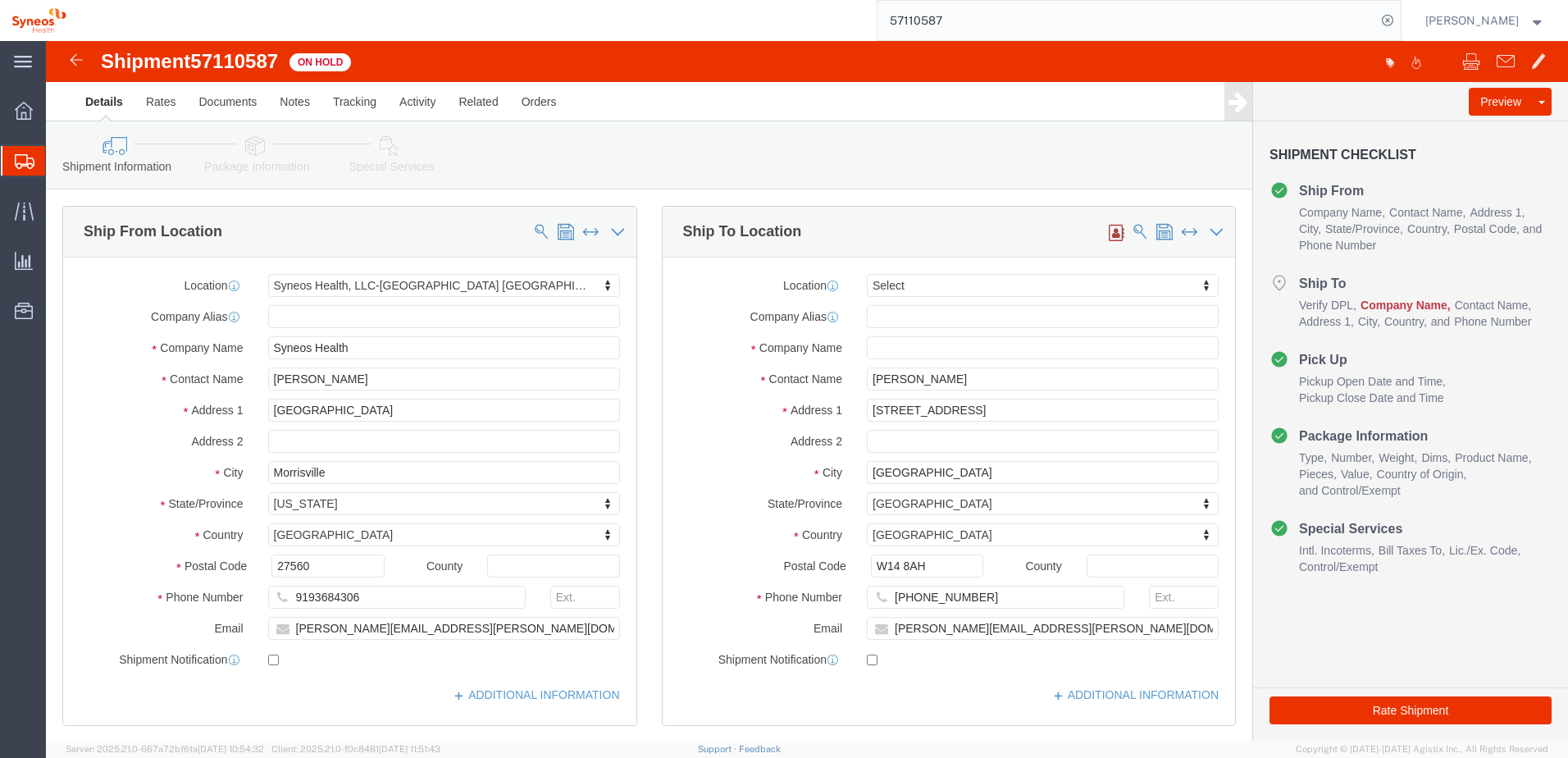
paste input "842"
type input "57110842"
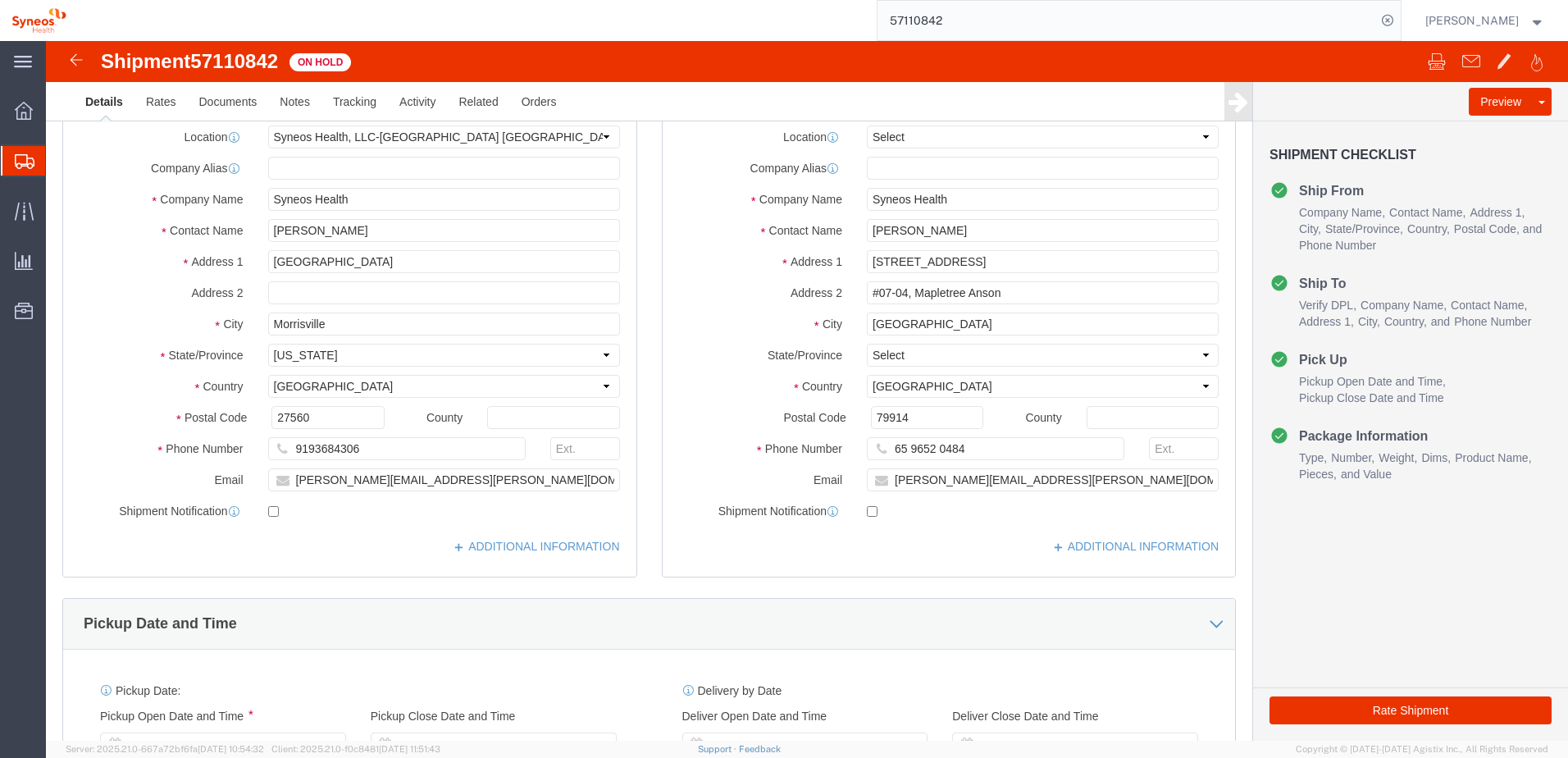
select select "59451"
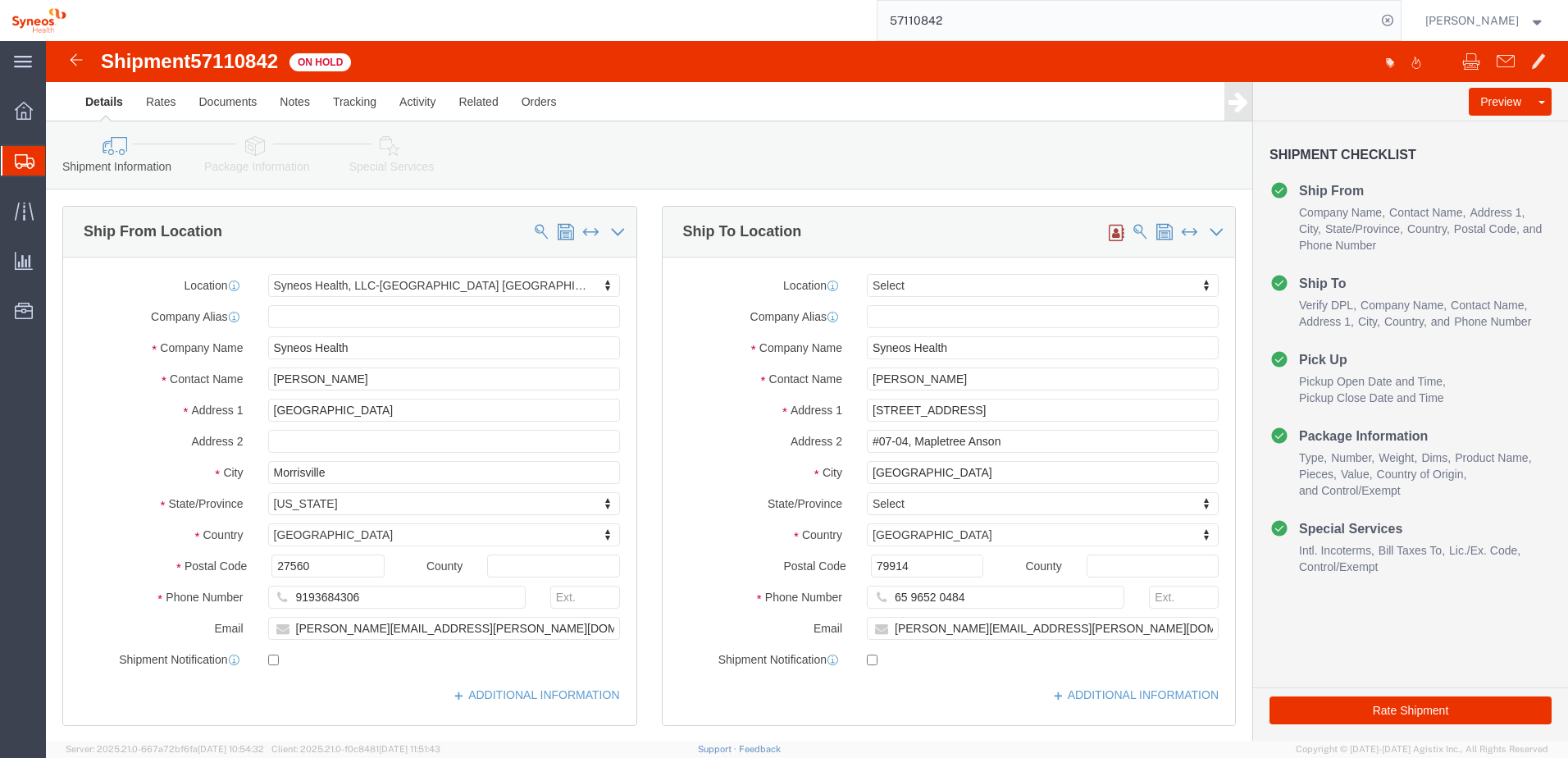
click link "Package Information"
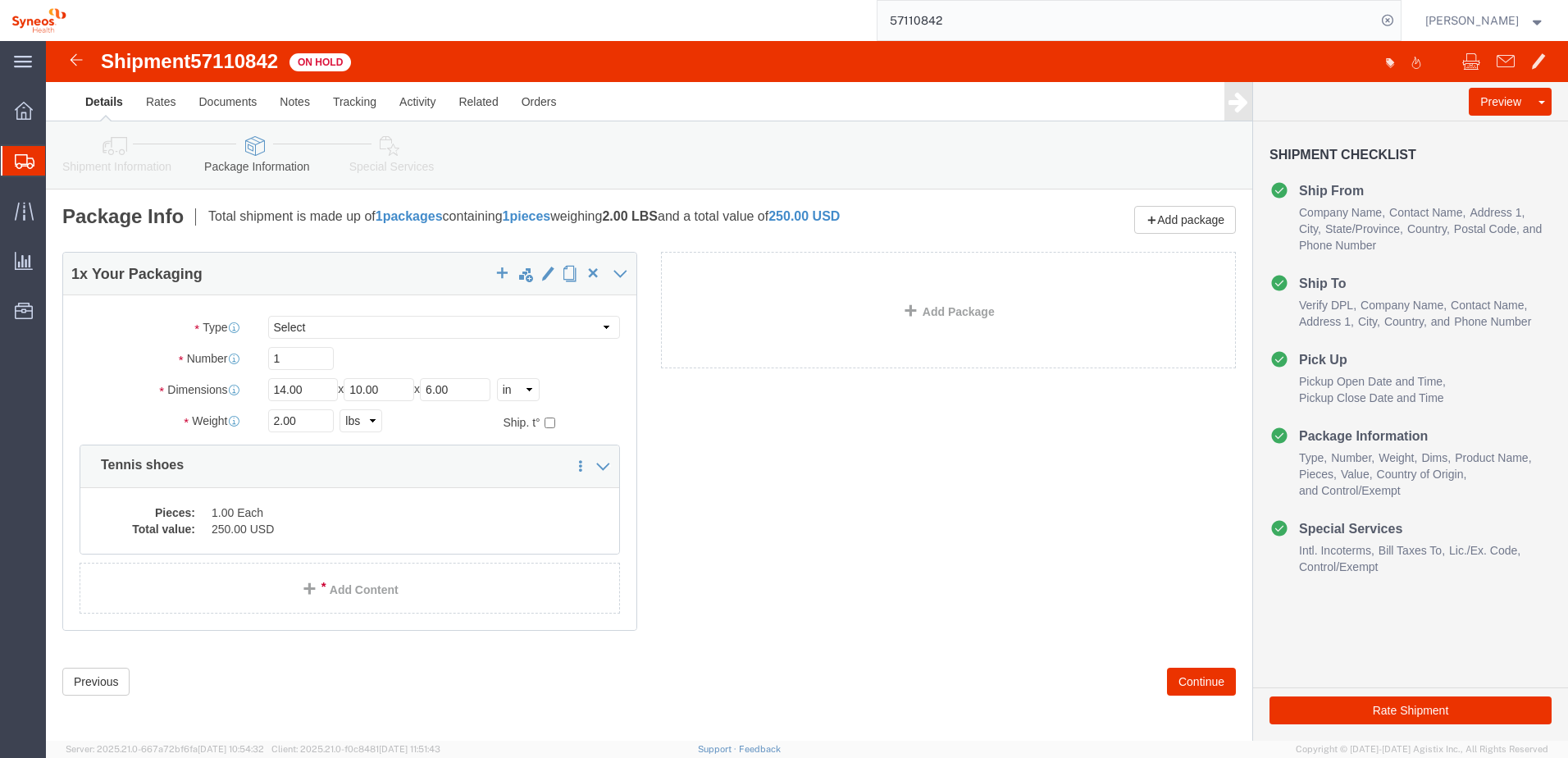
click link "Shipment Information"
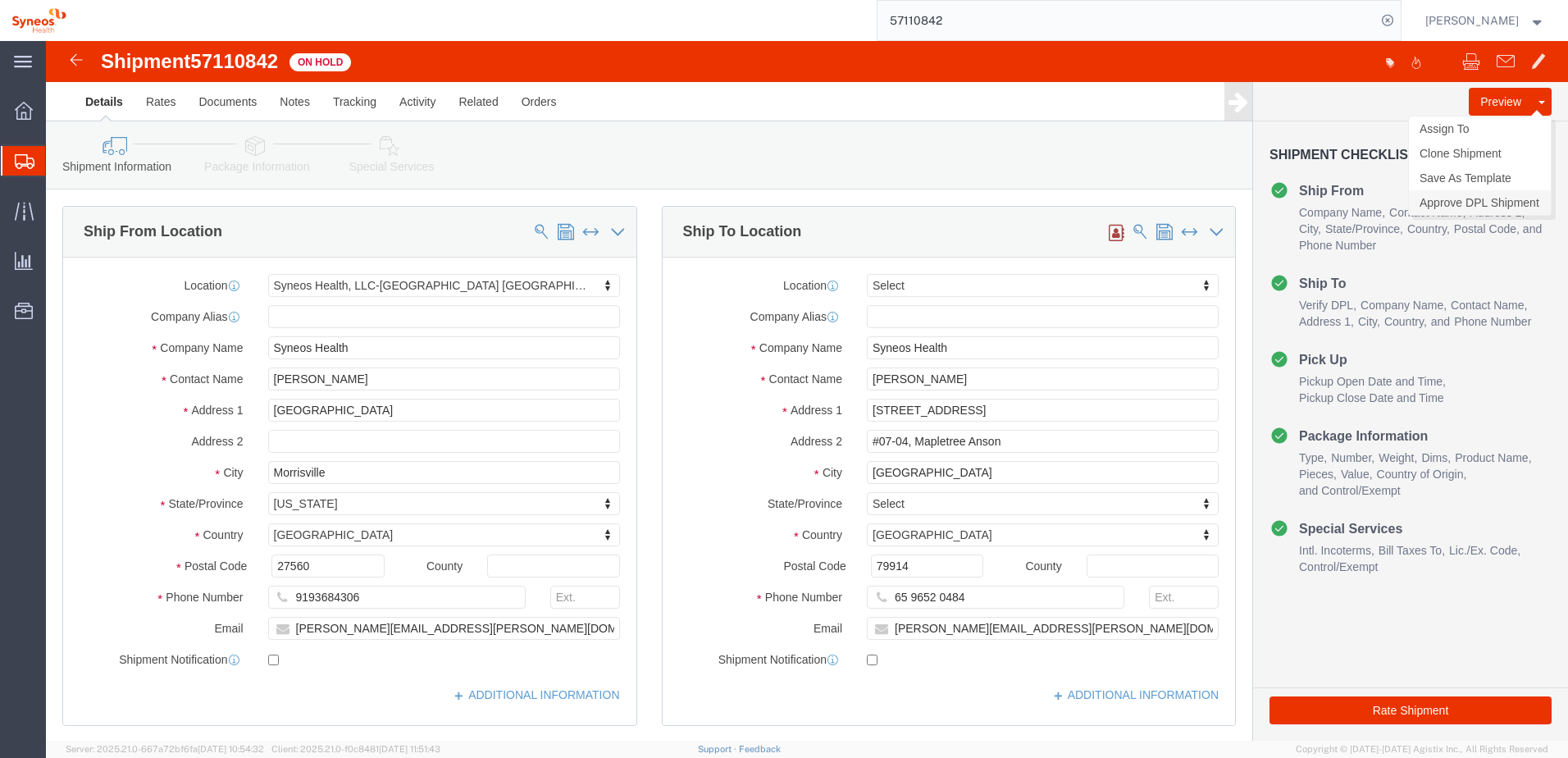
click link "Approve DPL Shipment"
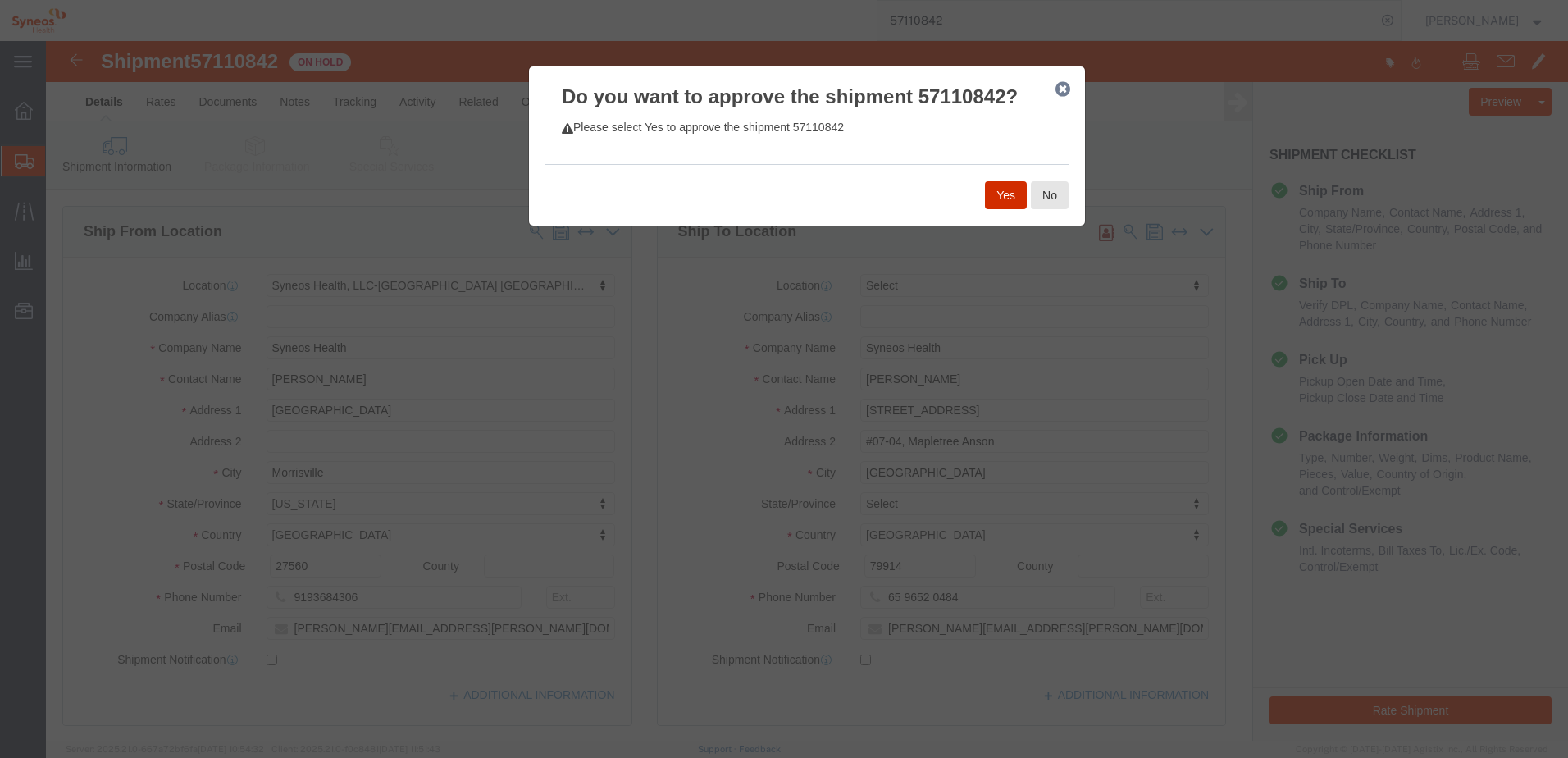
click button "Yes"
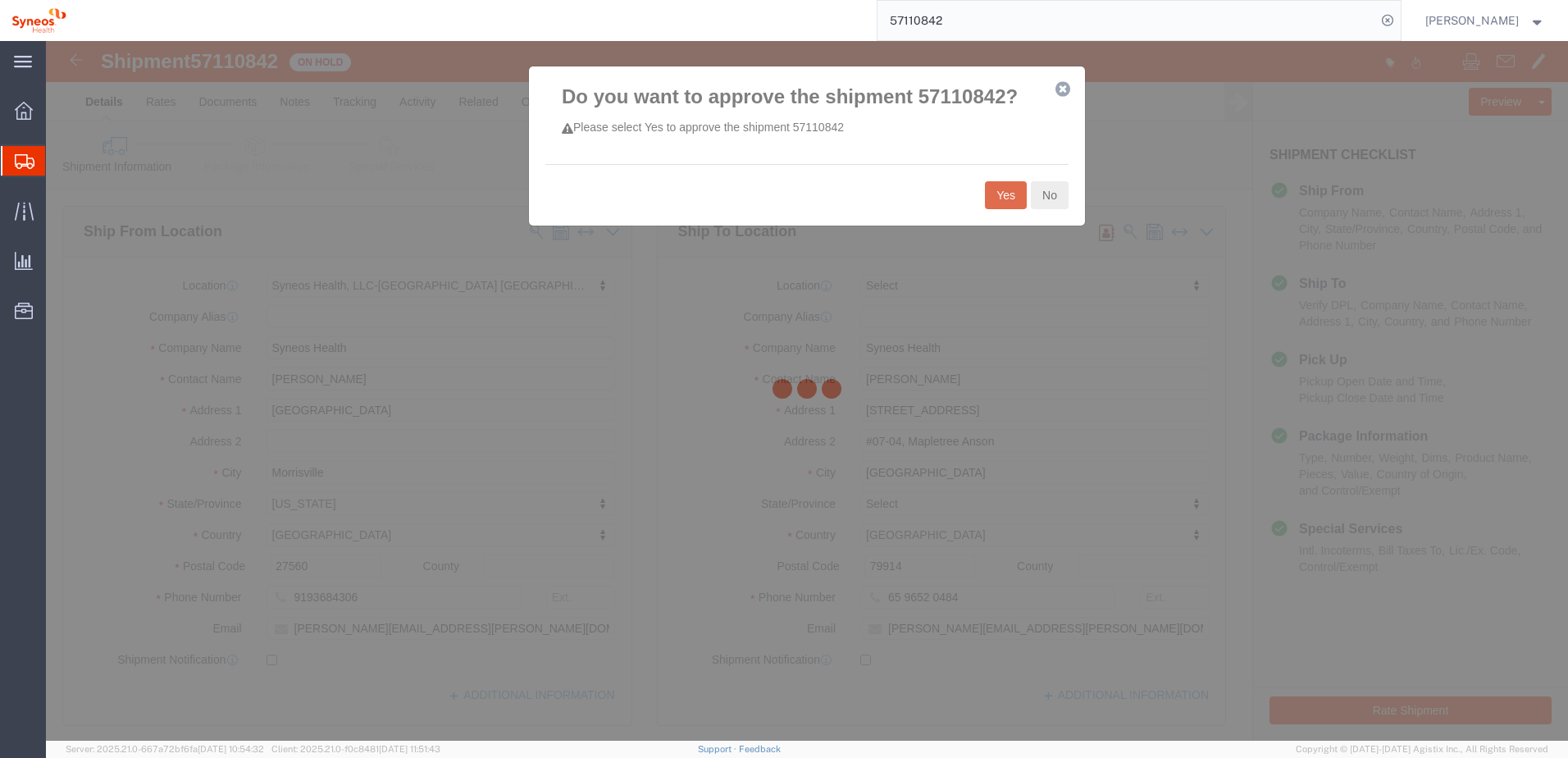
select select "59451"
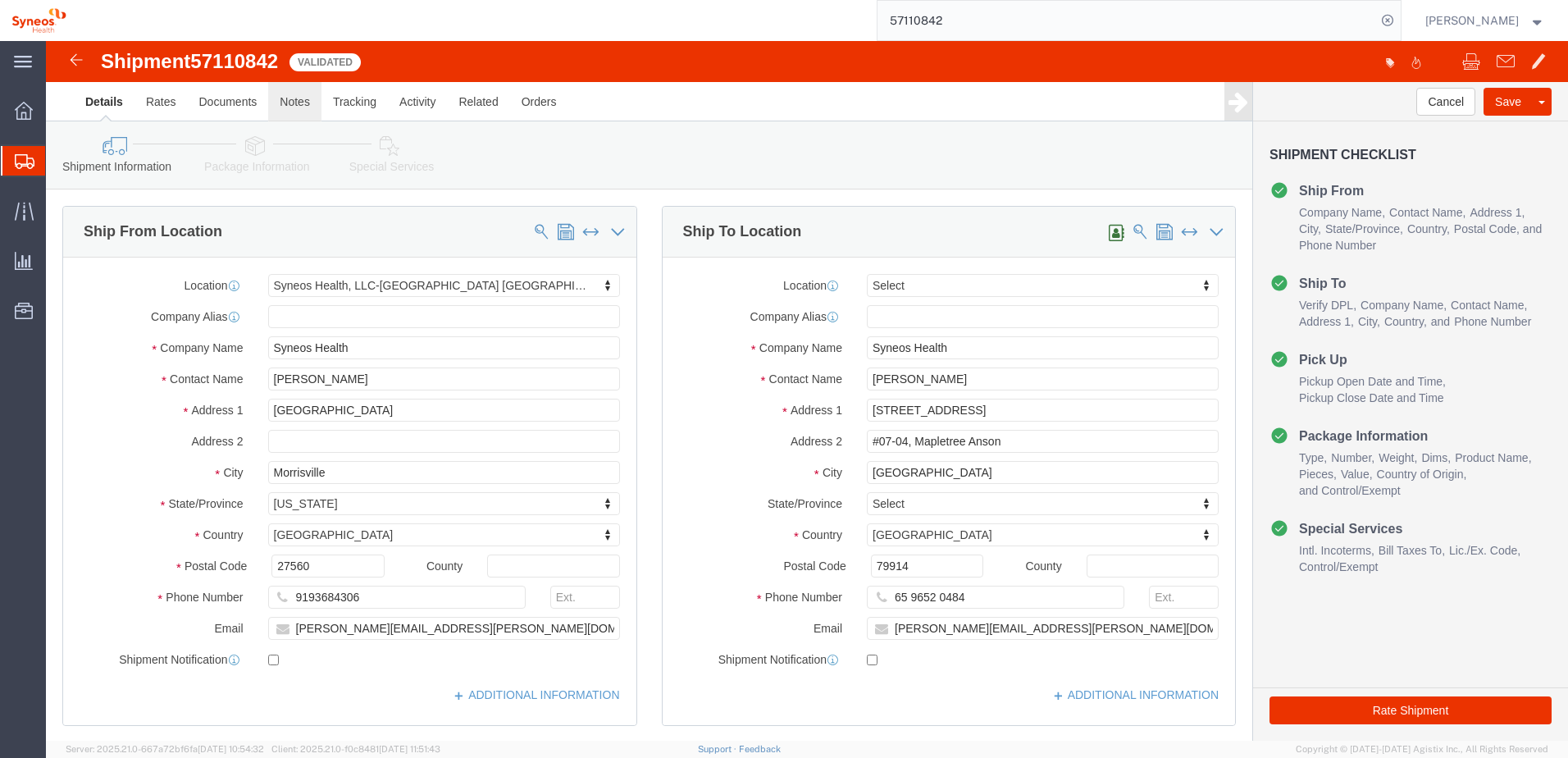
click link "Notes"
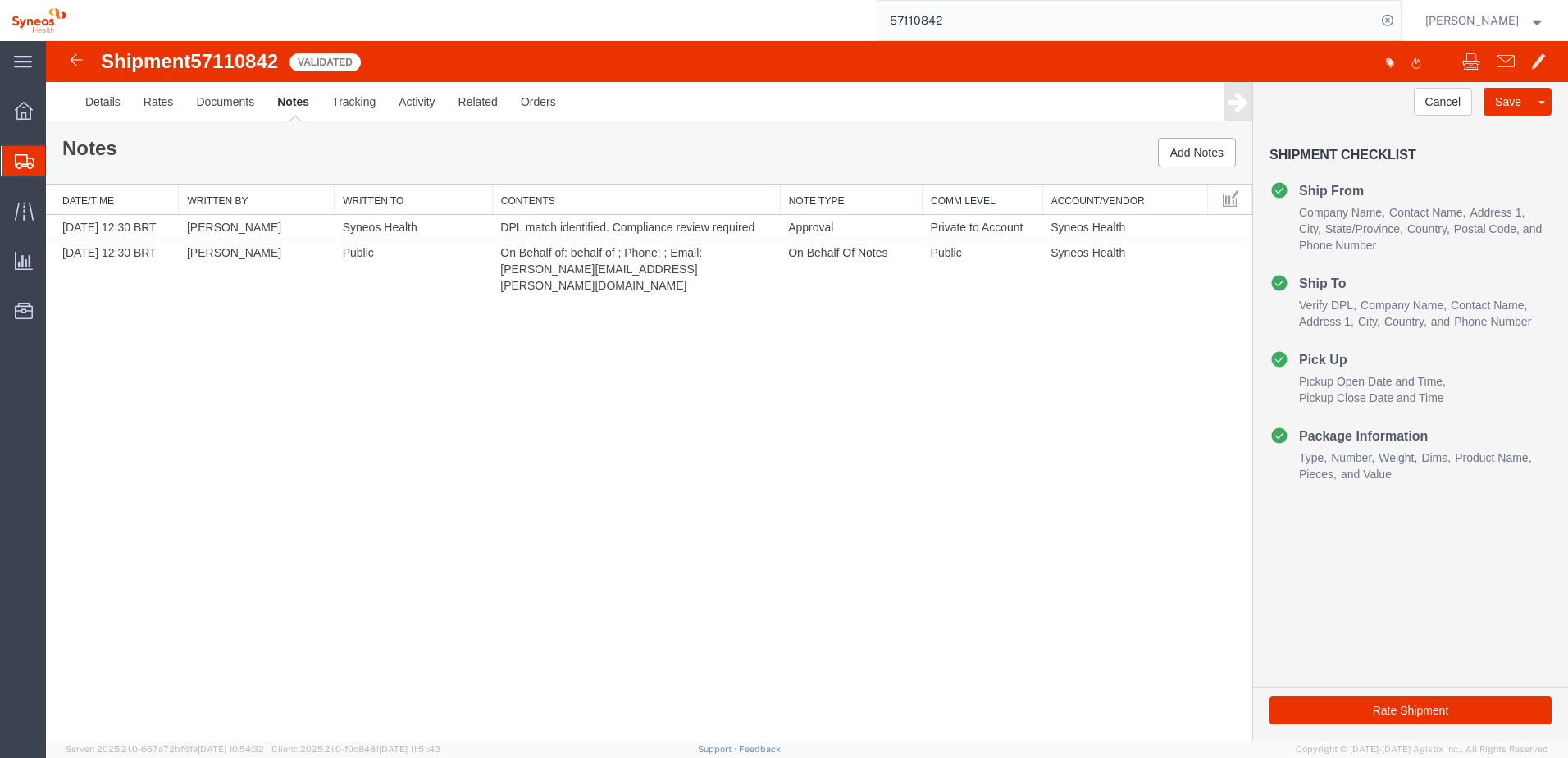
click at [200, 57] on span "57110842" at bounding box center [234, 61] width 88 height 23
drag, startPoint x: 195, startPoint y: 57, endPoint x: 286, endPoint y: 65, distance: 91.4
click at [286, 65] on div "Shipment 57110842 2 of 2 Validated" at bounding box center [427, 66] width 759 height 31
copy span "57110842"
click at [1215, 149] on button "Add Notes" at bounding box center [1197, 152] width 78 height 29
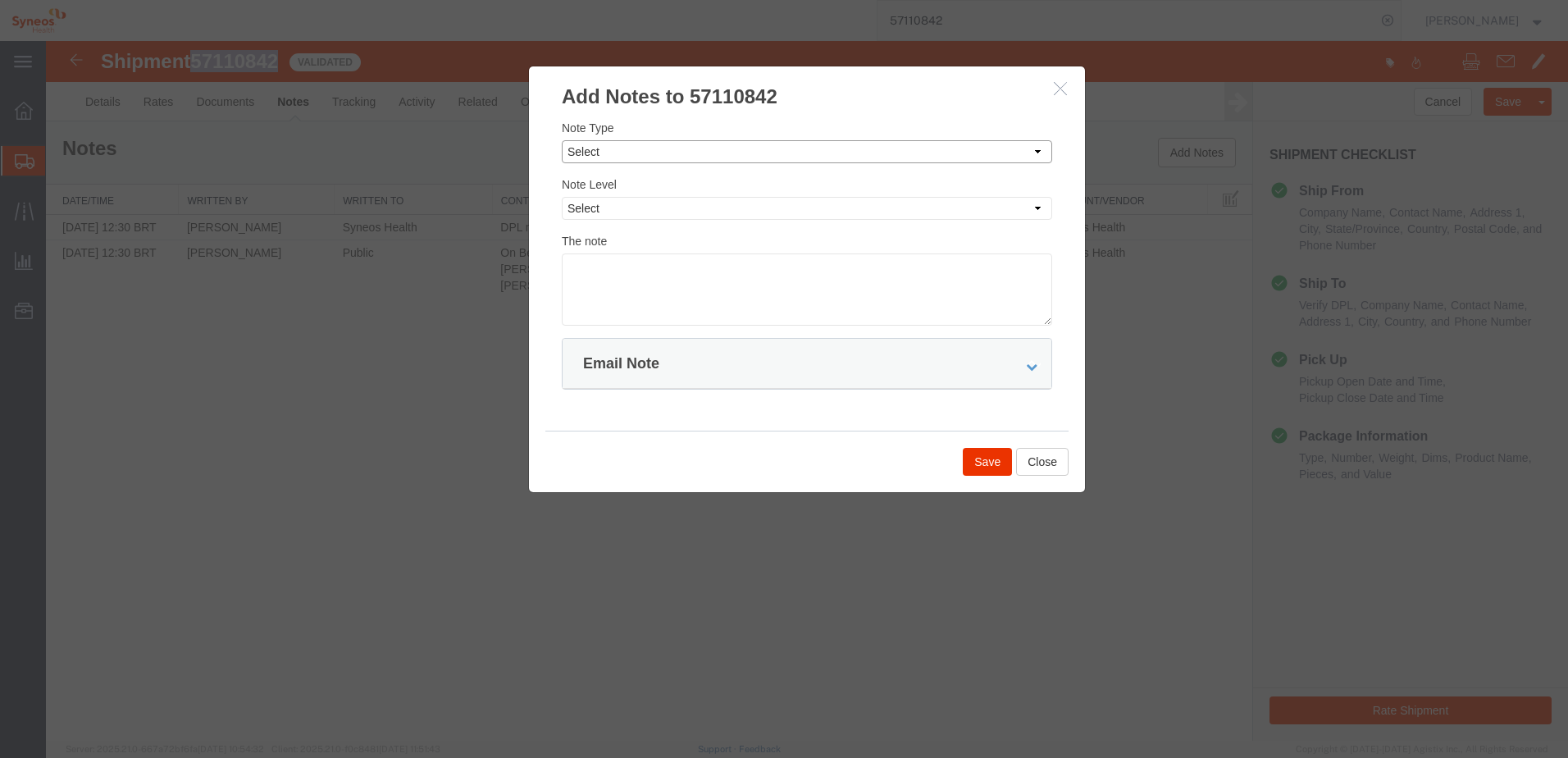
click at [666, 151] on select "Select Approval Bid Notes Carrier Change Notes Claim Notes Content Hazmat Notes…" at bounding box center [807, 152] width 491 height 23
select select "APPROVAL"
click at [562, 140] on select "Select Approval Bid Notes Carrier Change Notes Claim Notes Content Hazmat Notes…" at bounding box center [807, 152] width 491 height 23
click at [655, 189] on div "Note Level Select Private to Account Private to Vendor Public" at bounding box center [807, 197] width 491 height 44
click at [653, 195] on div "Note Level Select Private to Account Private to Vendor Public" at bounding box center [807, 197] width 491 height 44
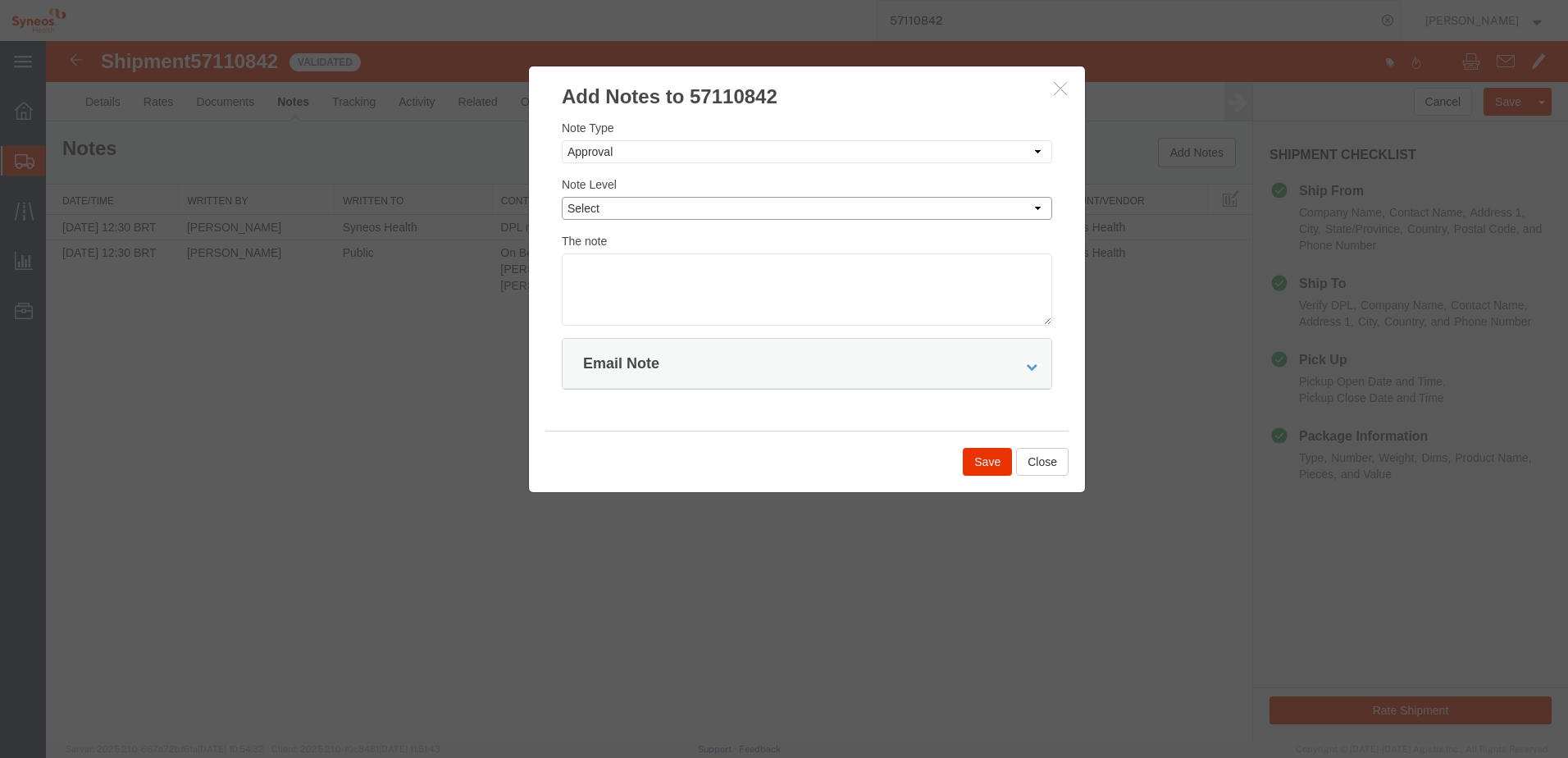
click at [653, 208] on select "Select Private to Account Private to Vendor Public" at bounding box center [807, 209] width 491 height 23
select select "PRIVATE_TO_ACCOUNT"
click at [562, 197] on select "Select Private to Account Private to Vendor Public" at bounding box center [807, 209] width 491 height 23
click at [602, 269] on textarea at bounding box center [807, 290] width 491 height 72
paste textarea "57110842"
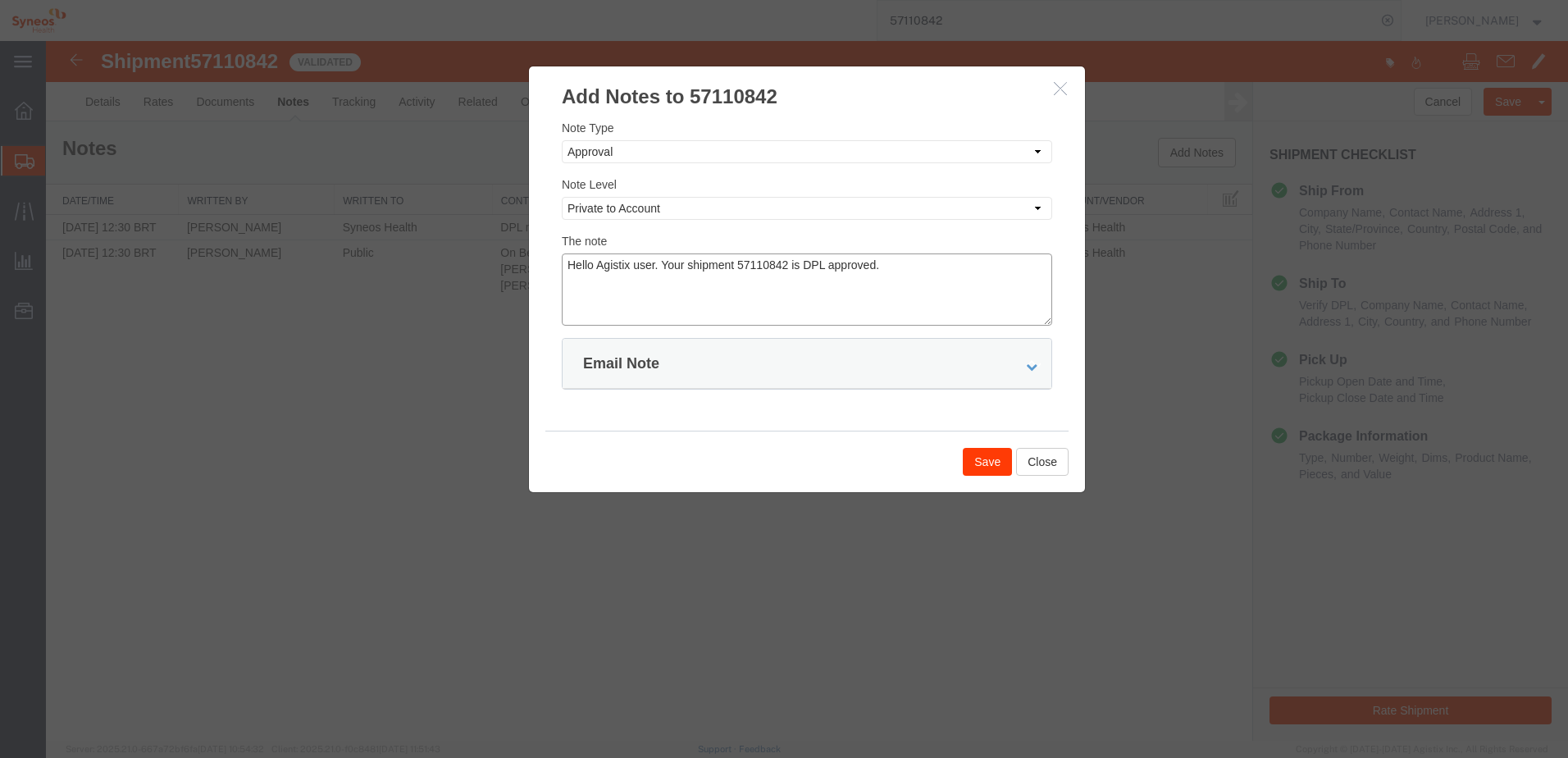
type textarea "Hello Agistix user. Your shipment 57110842 is DPL approved."
click at [995, 462] on button "Save" at bounding box center [987, 462] width 49 height 28
